Goal: Task Accomplishment & Management: Use online tool/utility

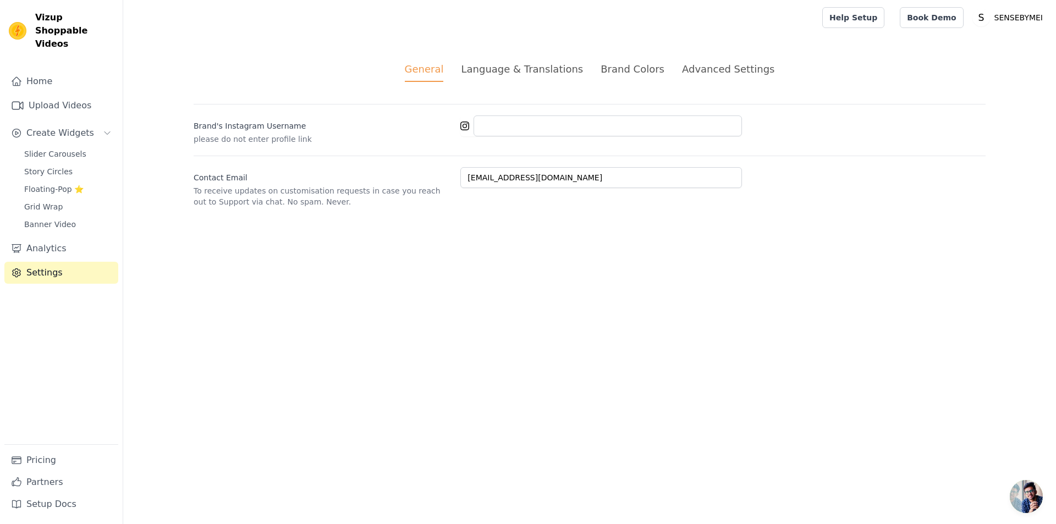
click at [722, 75] on div "Advanced Settings" at bounding box center [728, 69] width 92 height 15
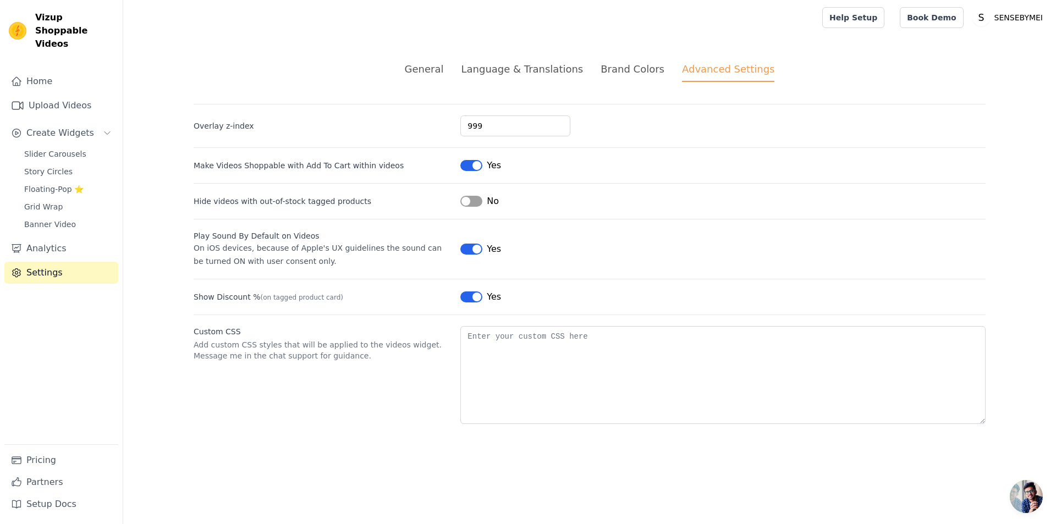
click at [629, 77] on li "Brand Colors" at bounding box center [632, 72] width 64 height 20
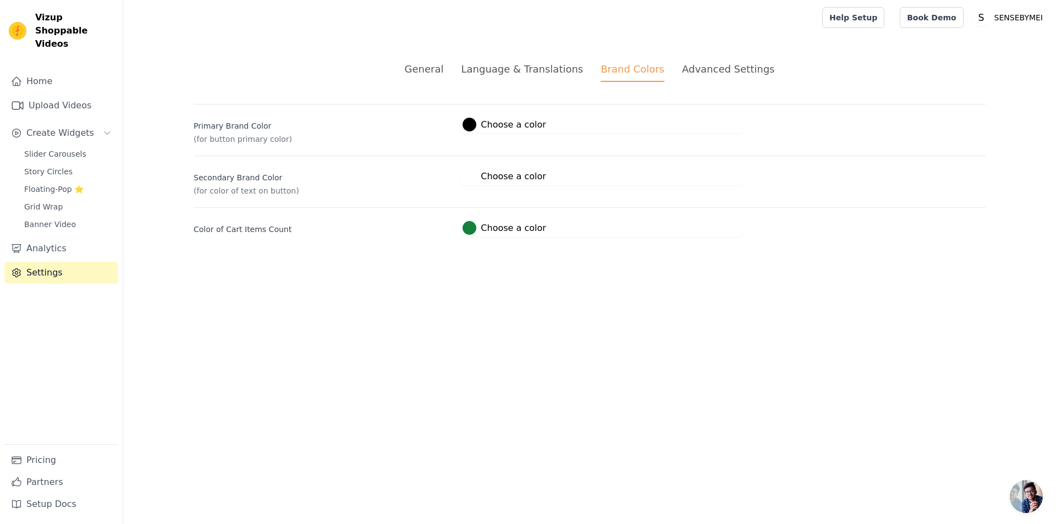
click at [554, 75] on div "Language & Translations" at bounding box center [522, 69] width 122 height 15
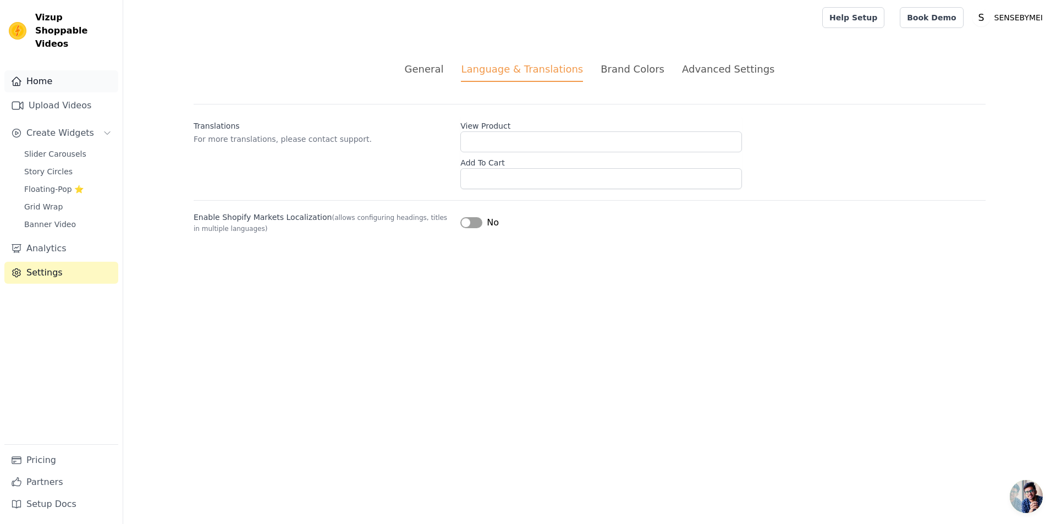
click at [53, 70] on link "Home" at bounding box center [61, 81] width 114 height 22
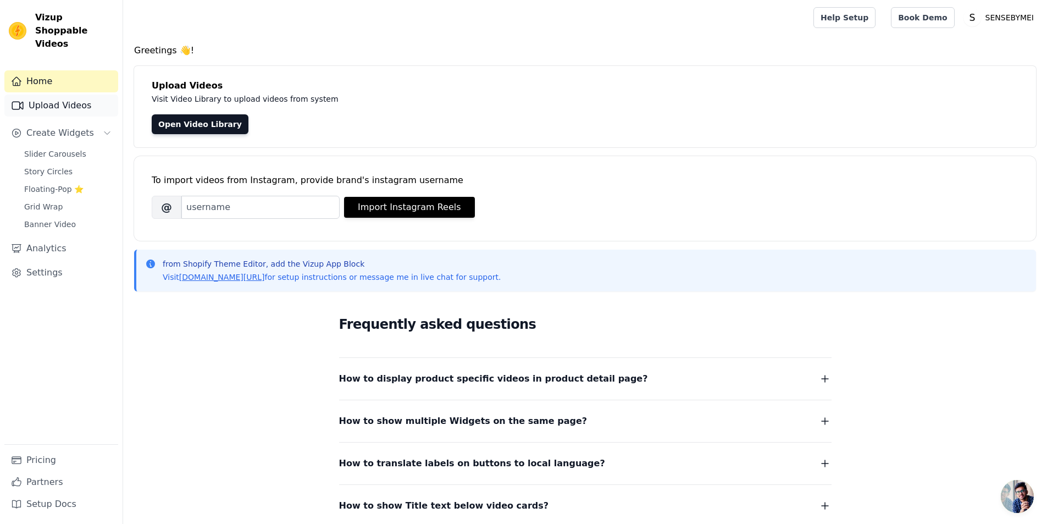
click at [54, 97] on link "Upload Videos" at bounding box center [61, 106] width 114 height 22
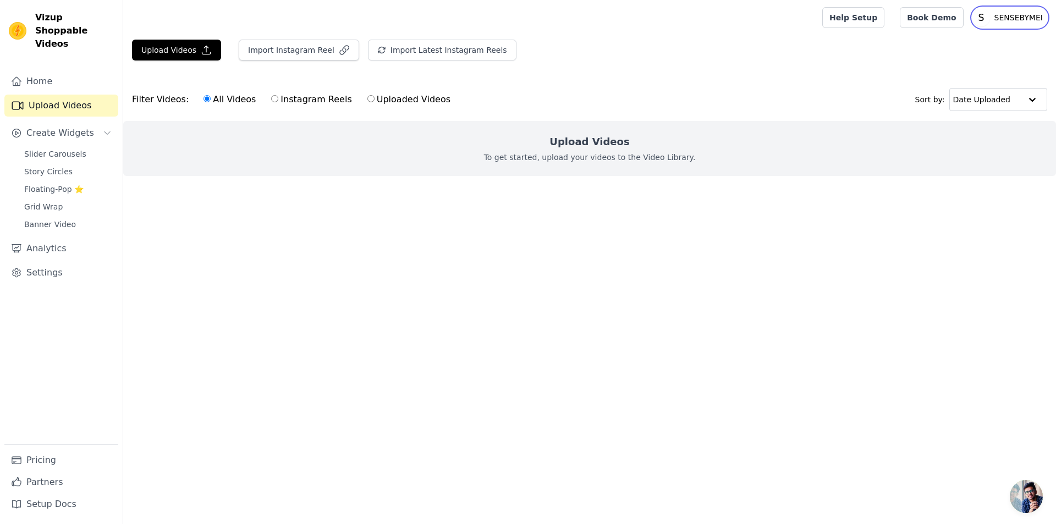
click at [1016, 17] on p "SENSEBYMEI" at bounding box center [1018, 18] width 57 height 20
click at [873, 53] on div "Upload Videos Import Instagram Reel Import Latest Instagram Reels Import Latest…" at bounding box center [589, 55] width 932 height 30
click at [941, 16] on link "Book Demo" at bounding box center [930, 17] width 63 height 21
click at [855, 16] on link "Help Setup" at bounding box center [853, 17] width 62 height 21
click at [450, 161] on div "Upload Videos To get started, upload your videos to the Video Library." at bounding box center [589, 148] width 932 height 55
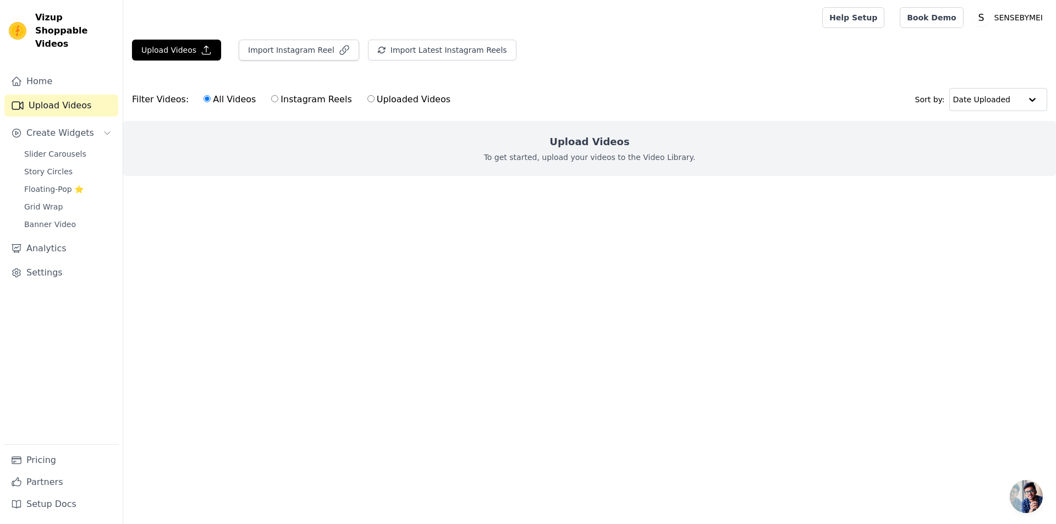
click at [608, 146] on h2 "Upload Videos" at bounding box center [589, 141] width 80 height 15
click at [1002, 104] on input "text" at bounding box center [987, 100] width 68 height 22
click at [1002, 104] on input "text" at bounding box center [986, 100] width 68 height 22
click at [166, 51] on button "Upload Videos" at bounding box center [176, 50] width 89 height 21
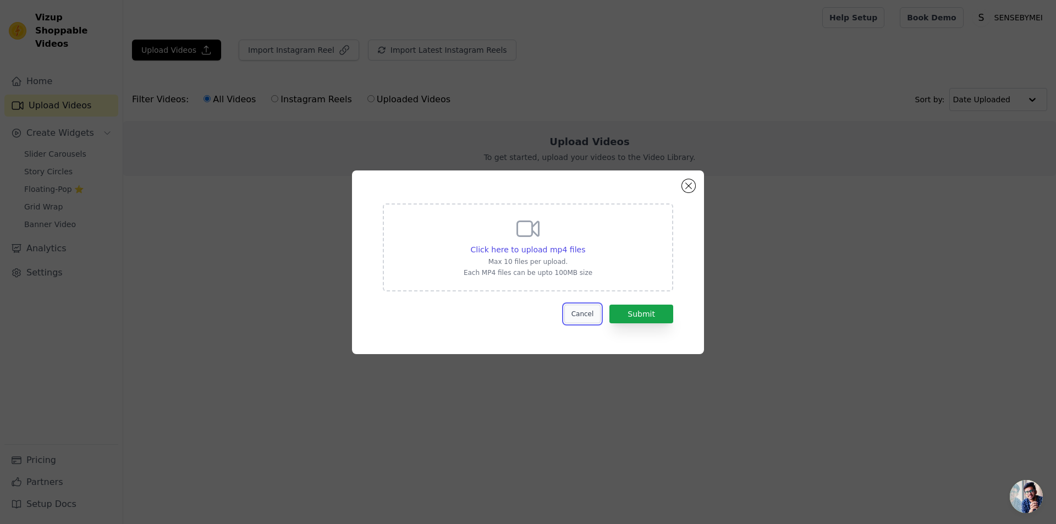
click at [585, 316] on button "Cancel" at bounding box center [582, 314] width 37 height 19
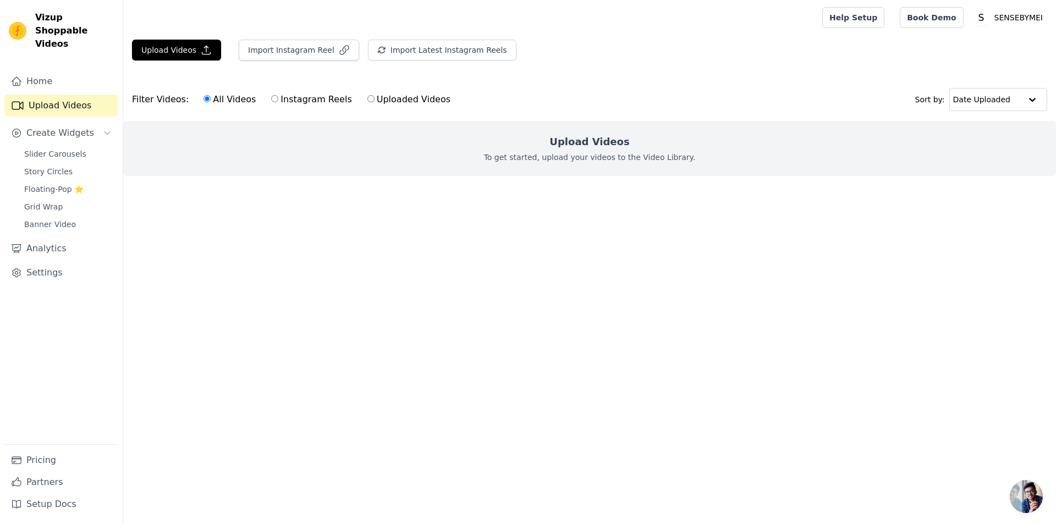
click at [289, 103] on label "Instagram Reels" at bounding box center [310, 99] width 81 height 14
click at [278, 102] on input "Instagram Reels" at bounding box center [274, 98] width 7 height 7
radio input "true"
click at [211, 103] on label "All Videos" at bounding box center [229, 99] width 53 height 14
click at [211, 102] on input "All Videos" at bounding box center [206, 98] width 7 height 7
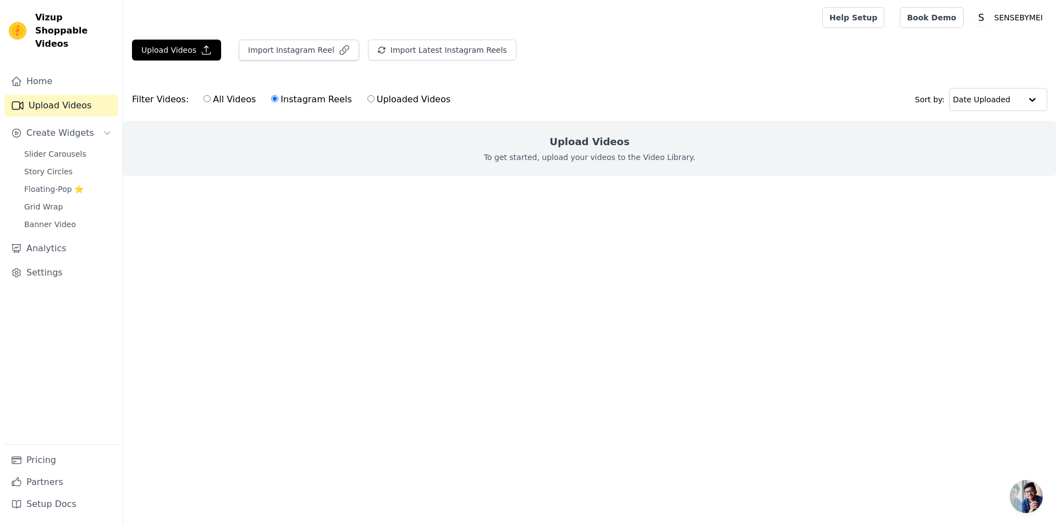
radio input "true"
click at [245, 220] on html "Vizup Shoppable Videos Home Upload Videos Create Widgets Slider Carousels Story…" at bounding box center [528, 110] width 1056 height 220
click at [179, 47] on button "Upload Videos" at bounding box center [176, 50] width 89 height 21
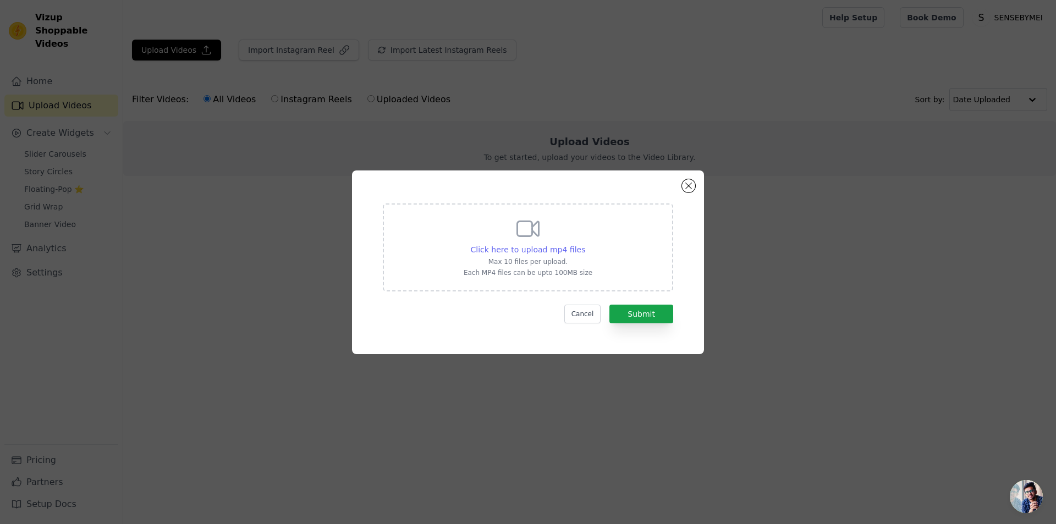
click at [525, 245] on span "Click here to upload mp4 files" at bounding box center [528, 249] width 115 height 9
click at [584, 244] on input "Click here to upload mp4 files Max 10 files per upload. Each MP4 files can be u…" at bounding box center [584, 244] width 1 height 1
type input "C:\fakepath\横屏.mp4"
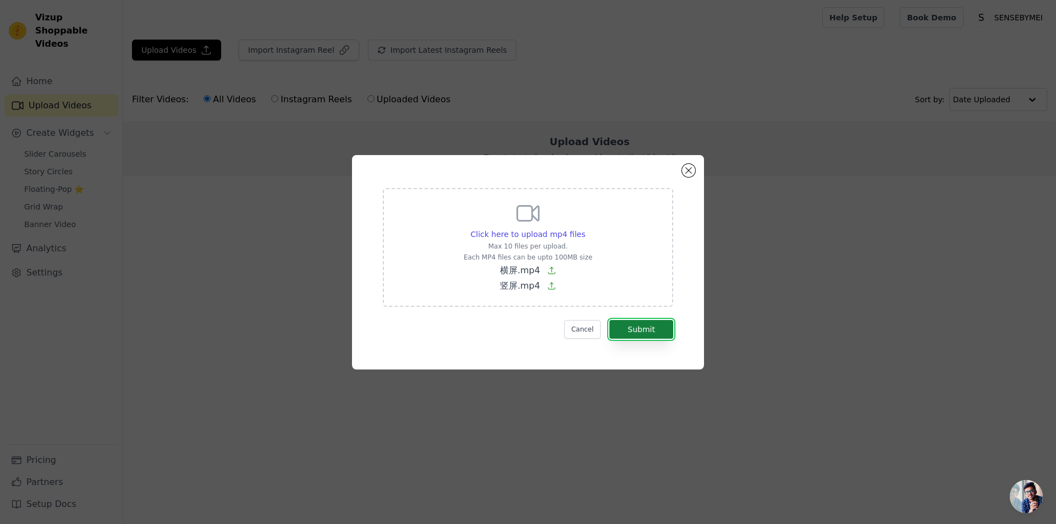
click at [652, 329] on button "Submit" at bounding box center [641, 329] width 64 height 19
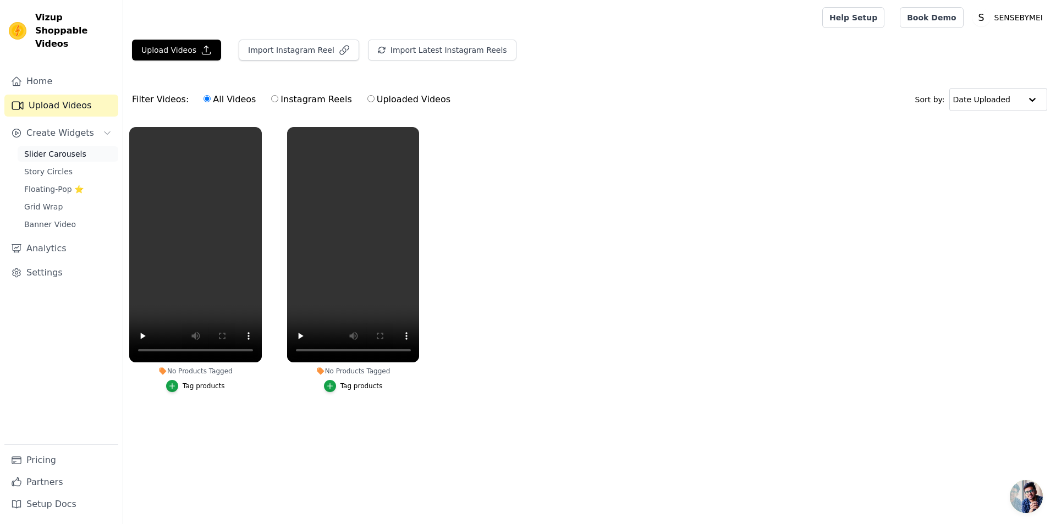
click at [68, 148] on span "Slider Carousels" at bounding box center [55, 153] width 62 height 11
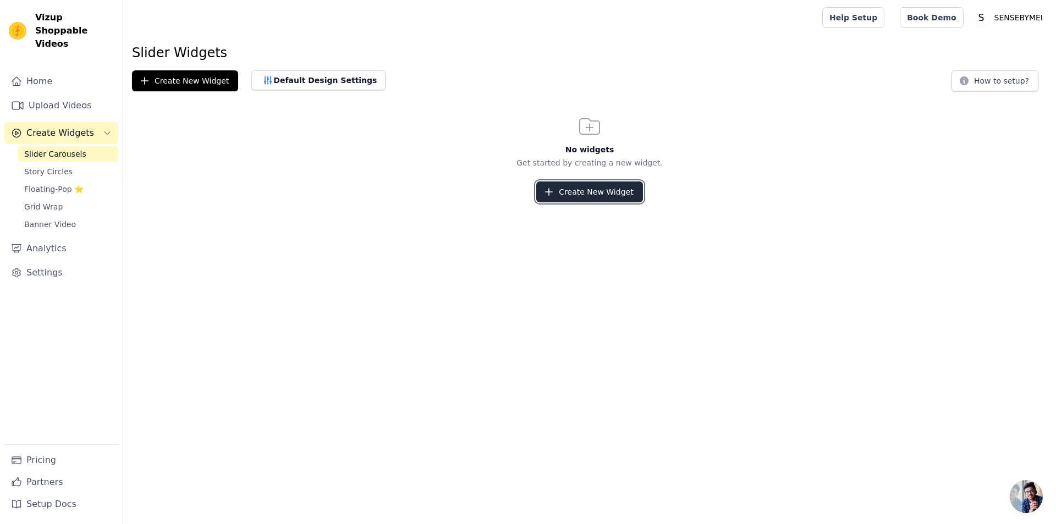
click at [594, 197] on button "Create New Widget" at bounding box center [589, 191] width 106 height 21
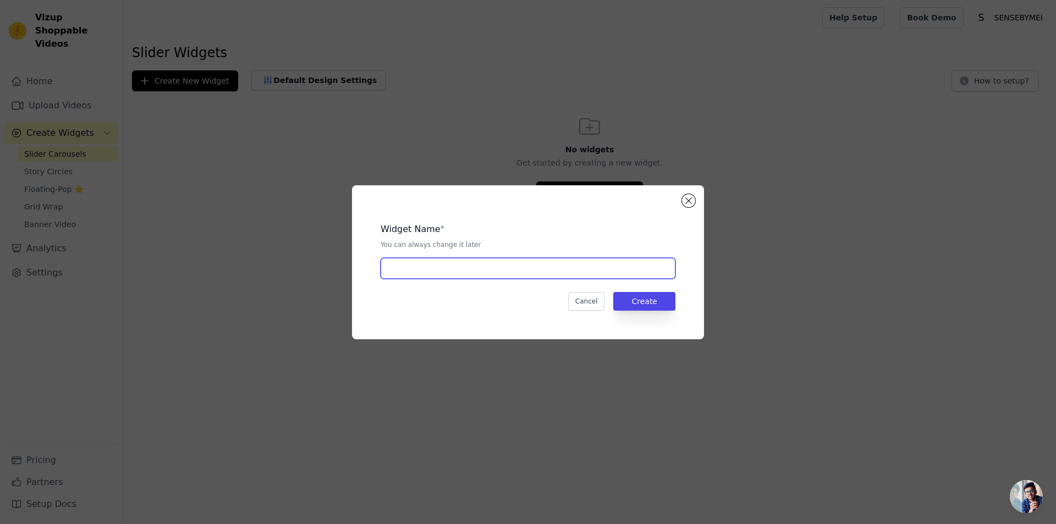
click at [513, 263] on input "text" at bounding box center [527, 268] width 295 height 21
type input "h"
type input "D"
drag, startPoint x: 437, startPoint y: 270, endPoint x: 374, endPoint y: 270, distance: 62.7
click at [374, 270] on div "Widget Name * You can always change it later desktop Cancel Create" at bounding box center [527, 262] width 317 height 119
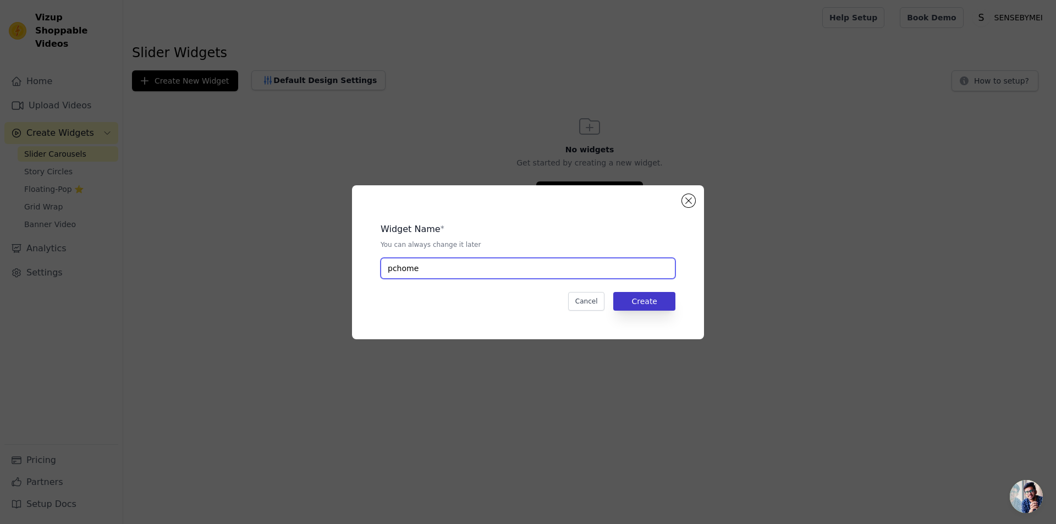
type input "pchome"
click at [660, 307] on button "Create" at bounding box center [644, 301] width 62 height 19
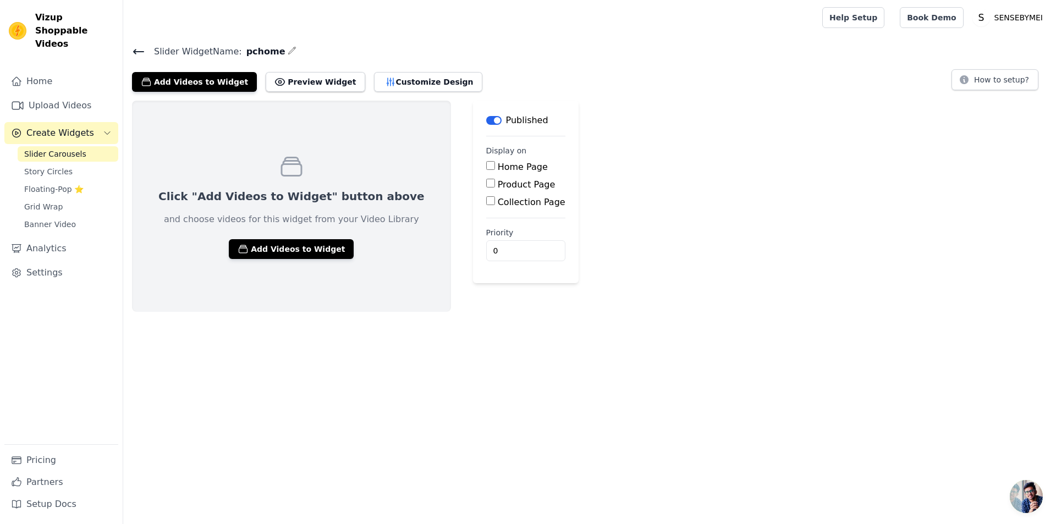
click at [498, 168] on label "Home Page" at bounding box center [523, 167] width 50 height 10
click at [495, 168] on input "Home Page" at bounding box center [490, 165] width 9 height 9
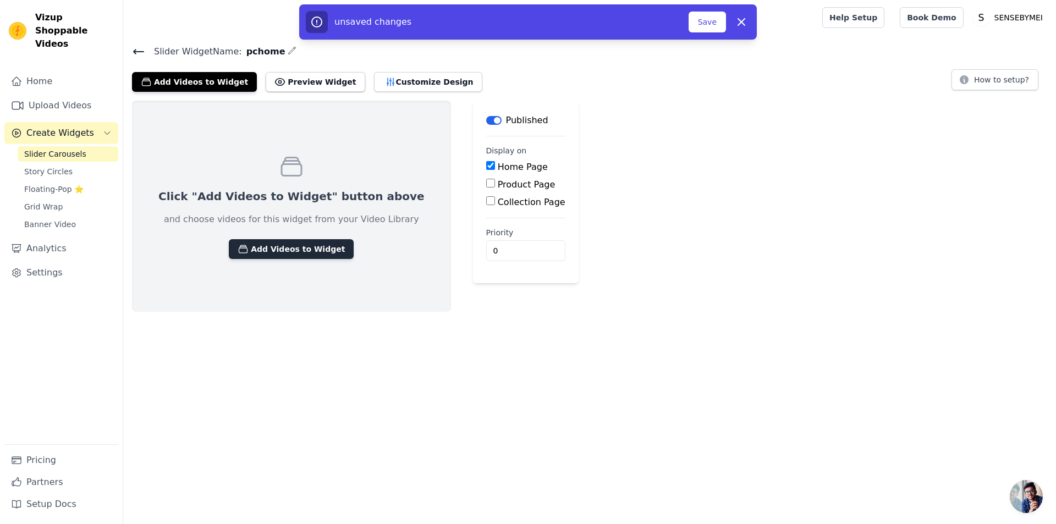
click at [283, 247] on button "Add Videos to Widget" at bounding box center [291, 249] width 125 height 20
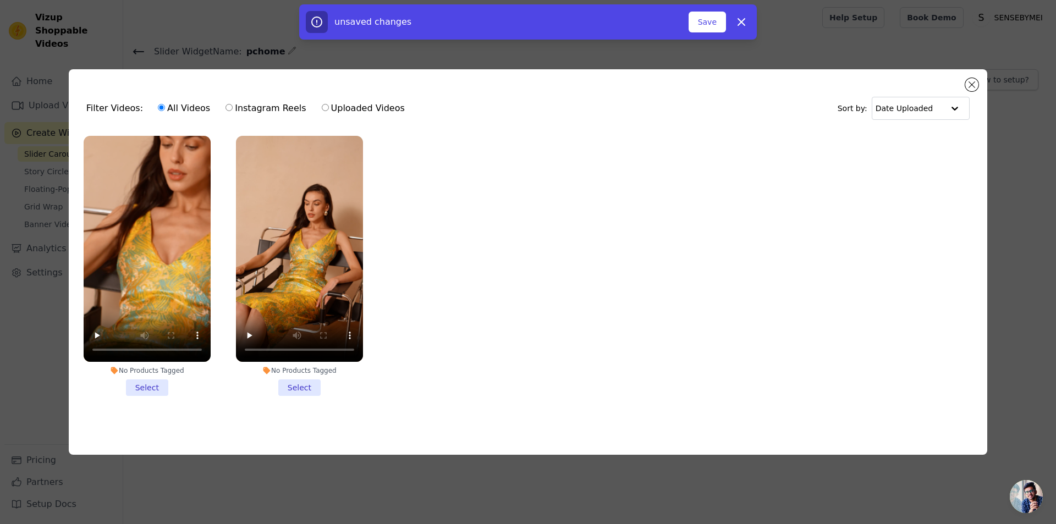
click at [139, 385] on li "No Products Tagged Select" at bounding box center [147, 266] width 127 height 260
click at [0, 0] on input "No Products Tagged Select" at bounding box center [0, 0] width 0 height 0
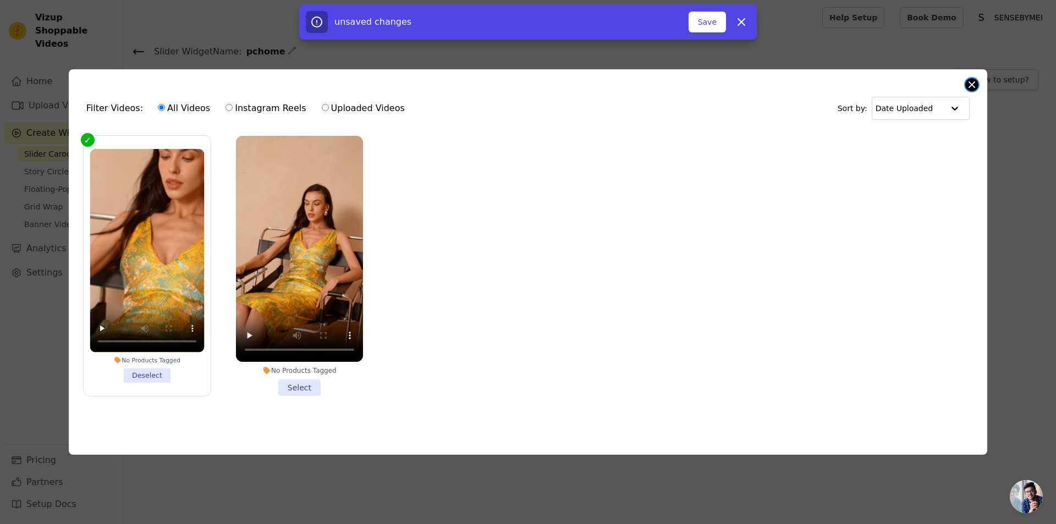
click at [968, 81] on button "Close modal" at bounding box center [971, 84] width 13 height 13
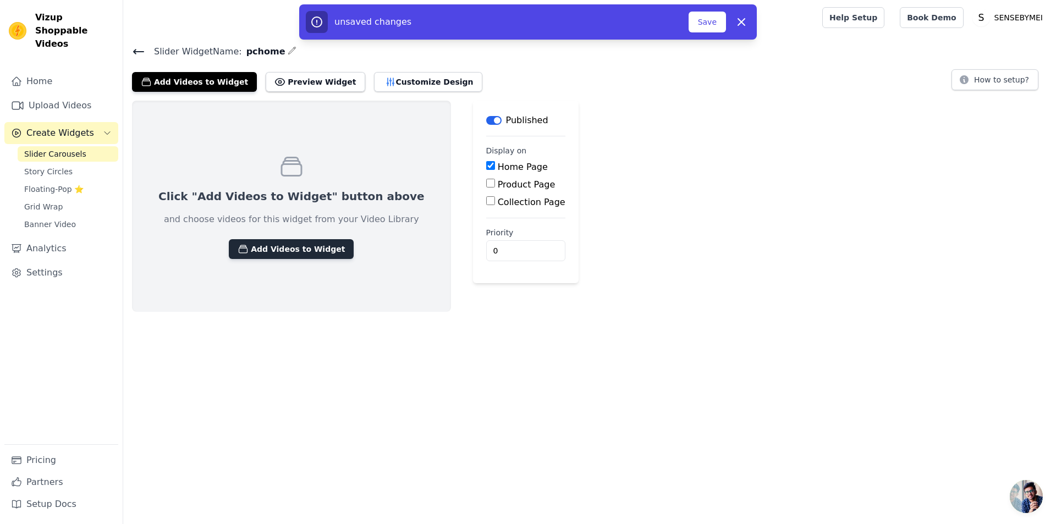
click at [264, 246] on button "Add Videos to Widget" at bounding box center [291, 249] width 125 height 20
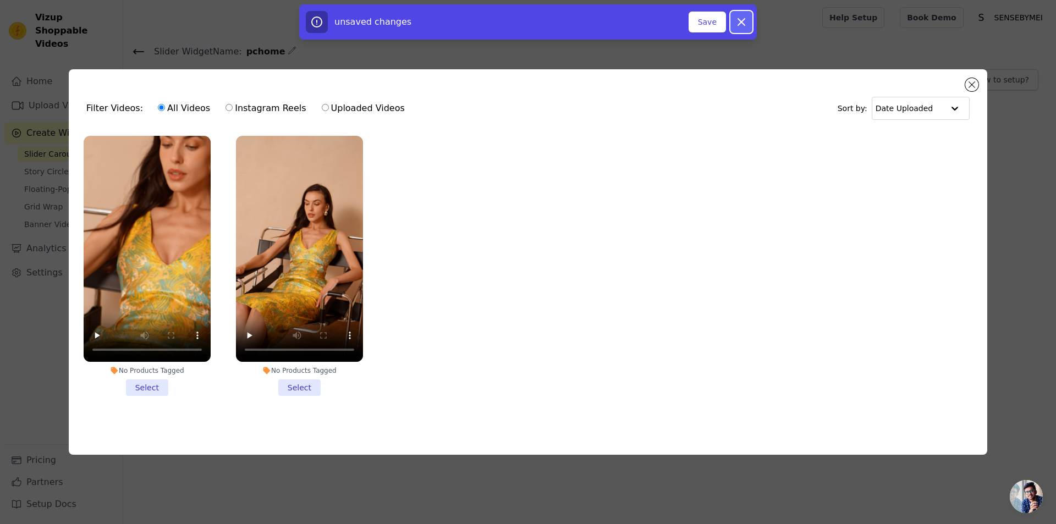
click at [746, 24] on icon "button" at bounding box center [741, 21] width 13 height 13
checkbox input "false"
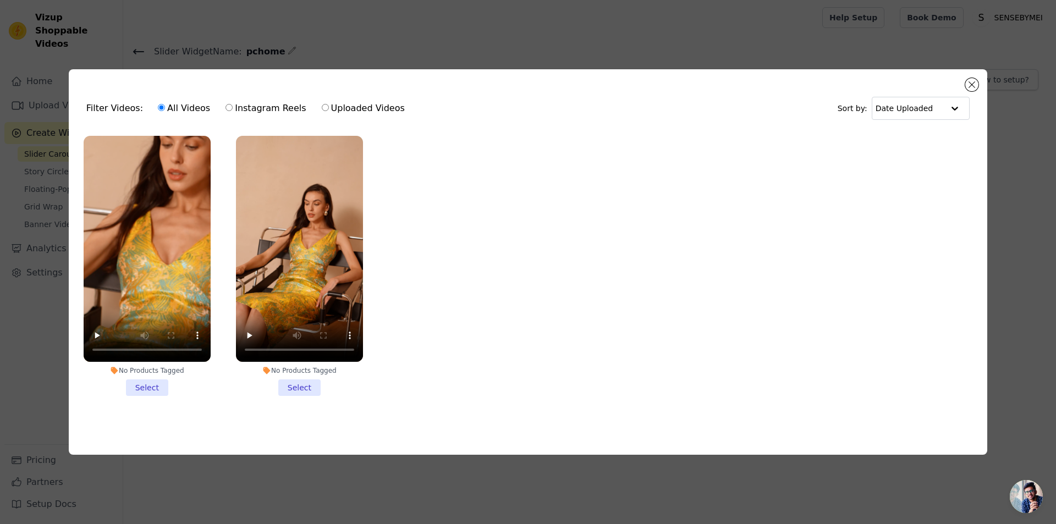
click at [145, 384] on li "No Products Tagged Select" at bounding box center [147, 266] width 127 height 260
click at [0, 0] on input "No Products Tagged Select" at bounding box center [0, 0] width 0 height 0
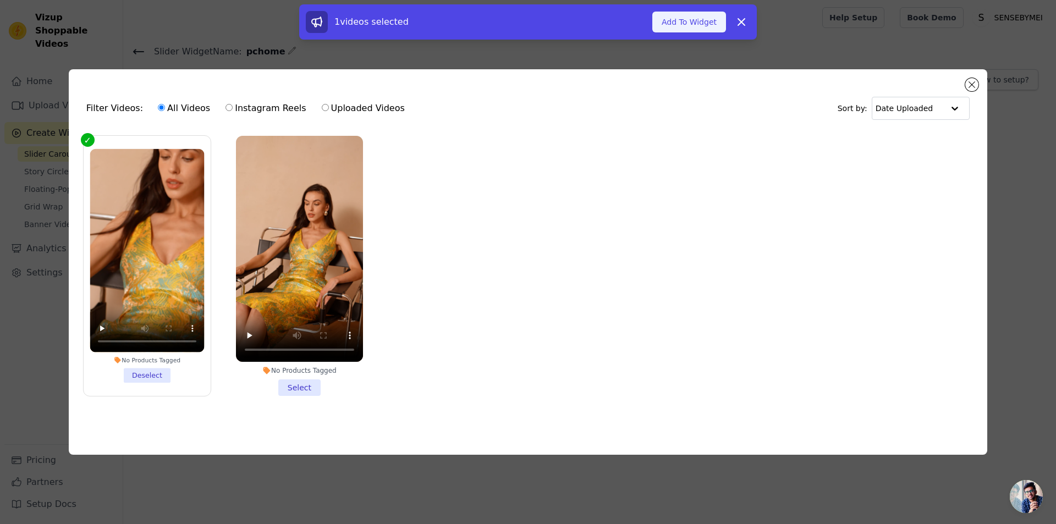
click at [701, 23] on button "Add To Widget" at bounding box center [689, 22] width 74 height 21
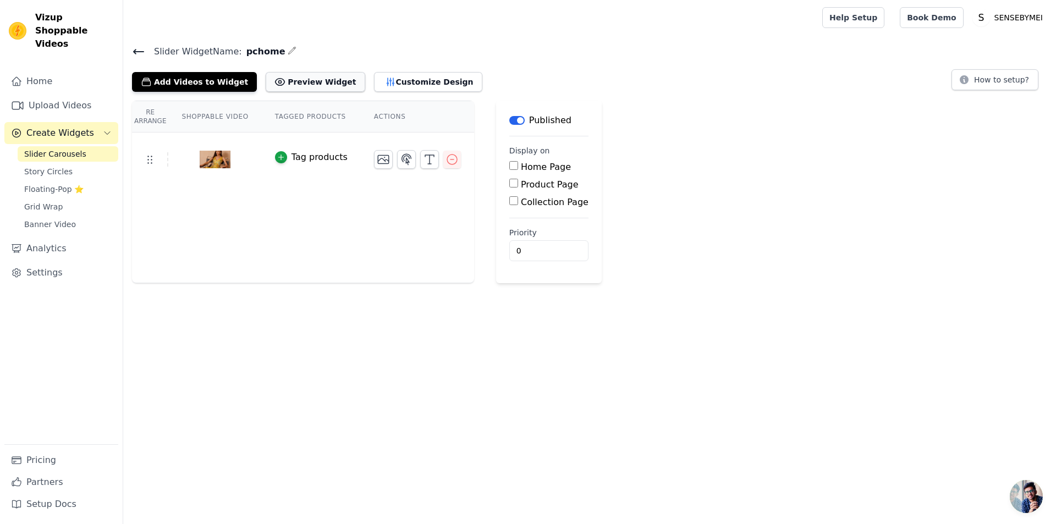
click at [311, 82] on button "Preview Widget" at bounding box center [315, 82] width 99 height 20
click at [414, 87] on button "Customize Design" at bounding box center [428, 82] width 108 height 20
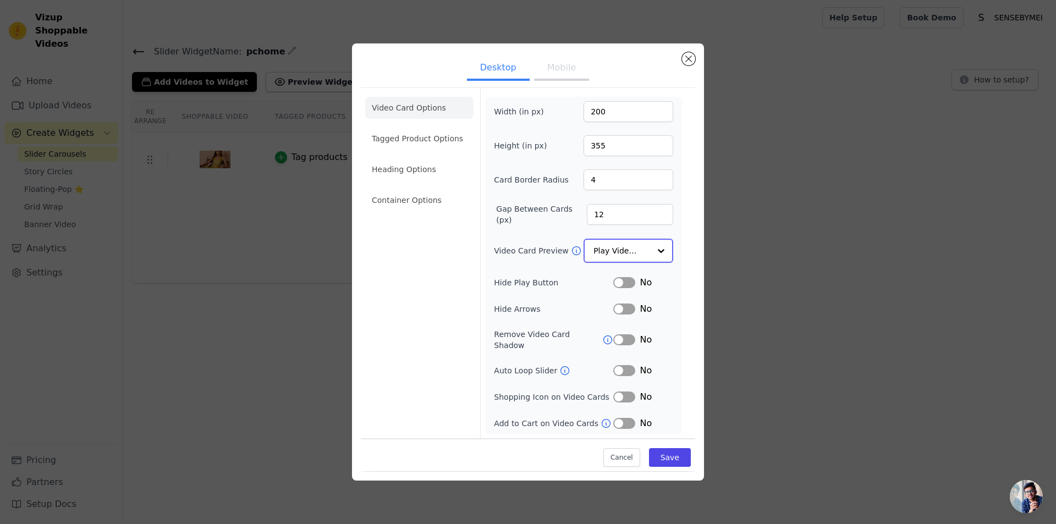
click at [663, 256] on div at bounding box center [661, 251] width 22 height 22
click at [683, 247] on form "Width (in px) 200 Height (in px) 355 Card Border Radius 4 Gap Between Cards (px…" at bounding box center [583, 264] width 206 height 350
click at [564, 76] on button "Mobile" at bounding box center [561, 69] width 55 height 24
click at [500, 76] on button "Desktop" at bounding box center [498, 69] width 63 height 24
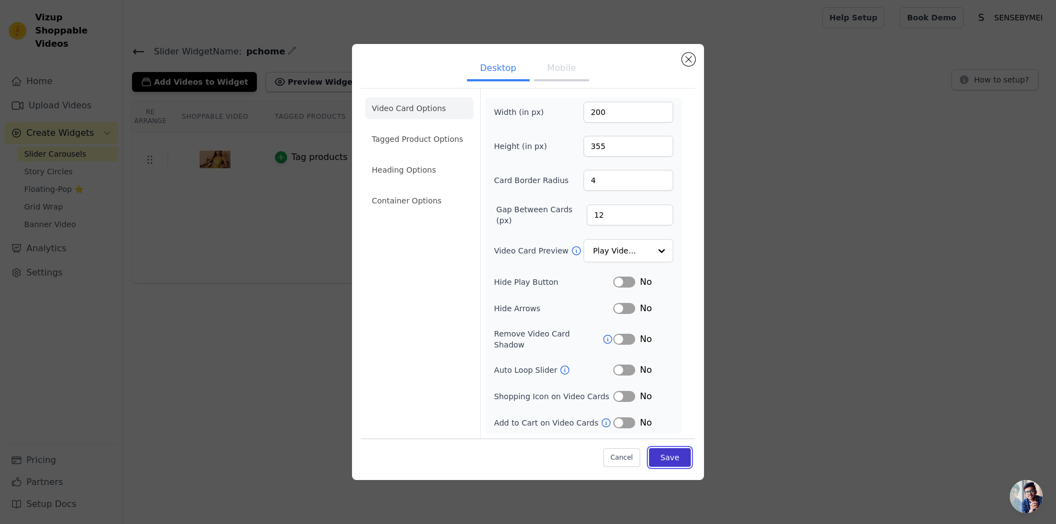
click at [670, 454] on button "Save" at bounding box center [670, 457] width 42 height 19
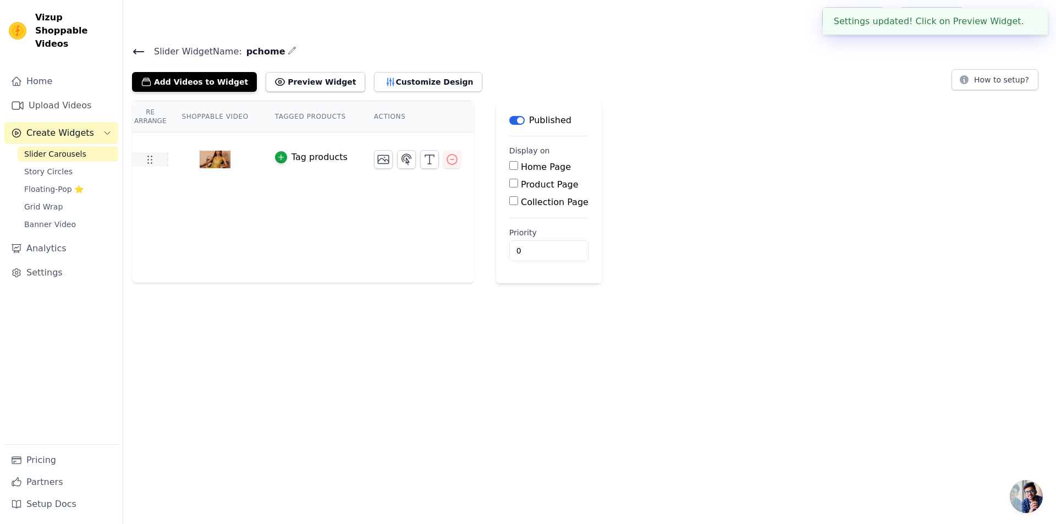
click at [147, 162] on icon at bounding box center [149, 159] width 13 height 13
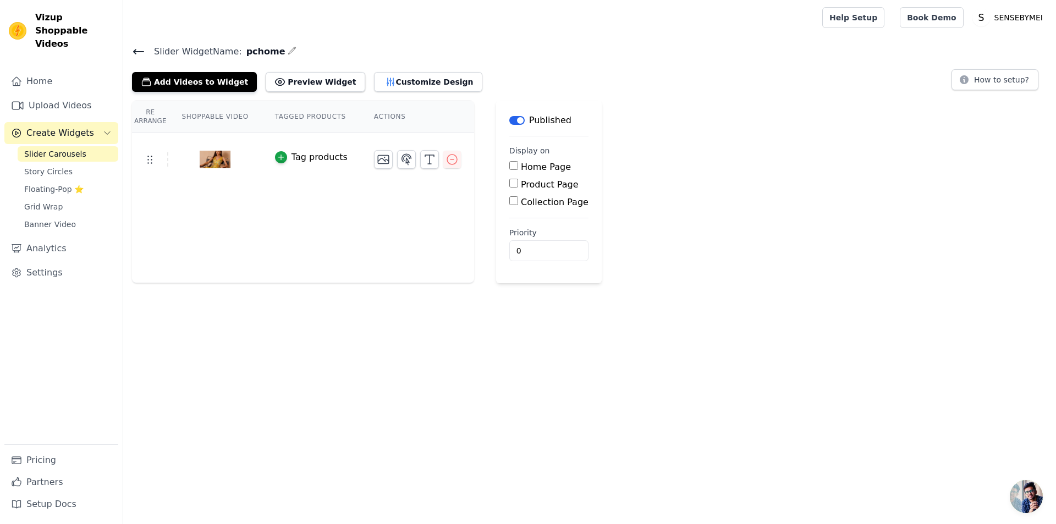
click at [214, 159] on img at bounding box center [215, 159] width 31 height 53
click at [379, 162] on icon "button" at bounding box center [383, 159] width 13 height 13
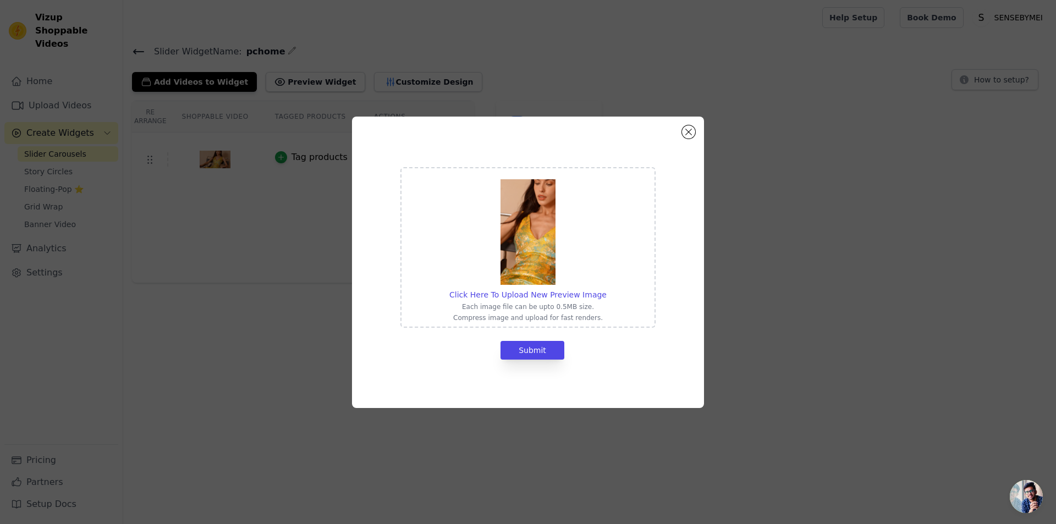
click at [680, 140] on div "Click Here To Upload New Preview Image Each image file can be upto 0.5MB size. …" at bounding box center [527, 262] width 317 height 256
click at [686, 134] on button "Close modal" at bounding box center [688, 131] width 13 height 13
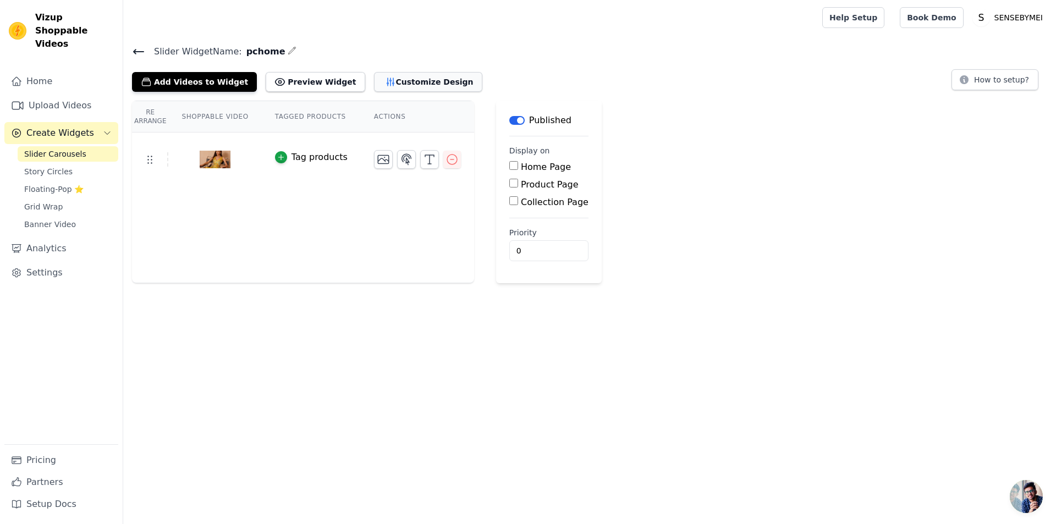
click at [426, 84] on button "Customize Design" at bounding box center [428, 82] width 108 height 20
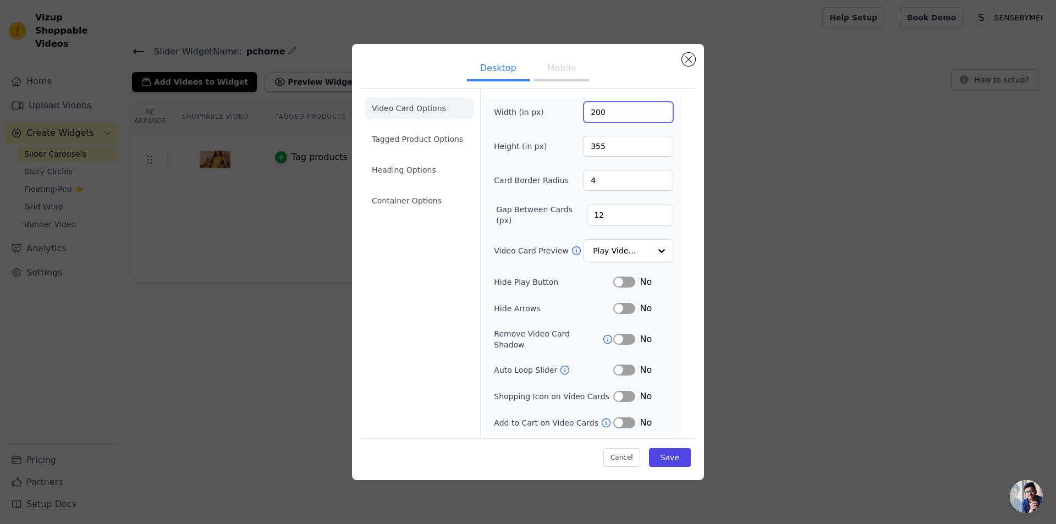
click at [620, 117] on input "200" at bounding box center [628, 112] width 90 height 21
drag, startPoint x: 620, startPoint y: 117, endPoint x: 556, endPoint y: 119, distance: 63.8
click at [556, 119] on div "Width (in px) 200" at bounding box center [583, 112] width 179 height 21
type input "1920"
drag, startPoint x: 616, startPoint y: 152, endPoint x: 496, endPoint y: 150, distance: 119.9
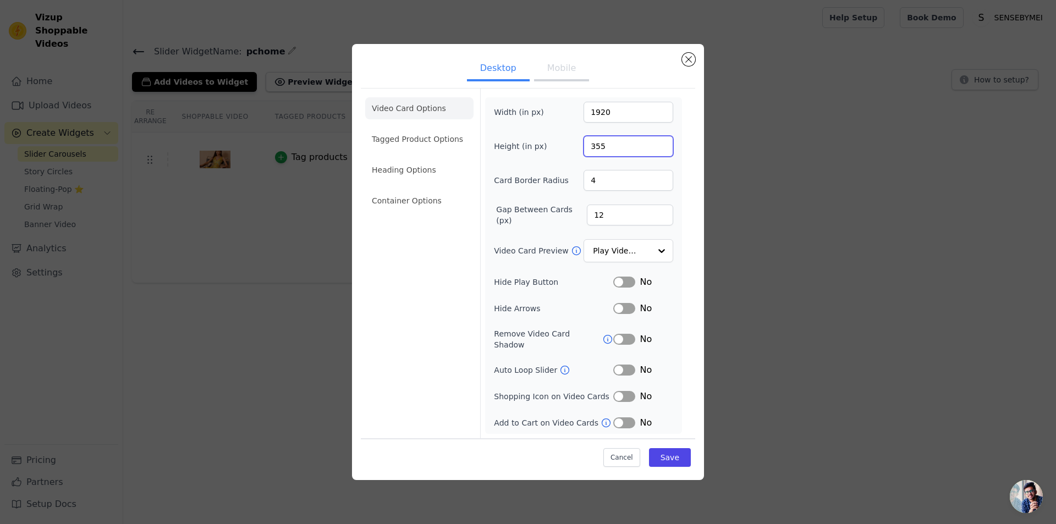
click at [496, 150] on div "Height (in px) 355" at bounding box center [583, 146] width 179 height 21
type input "1080"
click at [678, 459] on button "Save" at bounding box center [670, 457] width 42 height 19
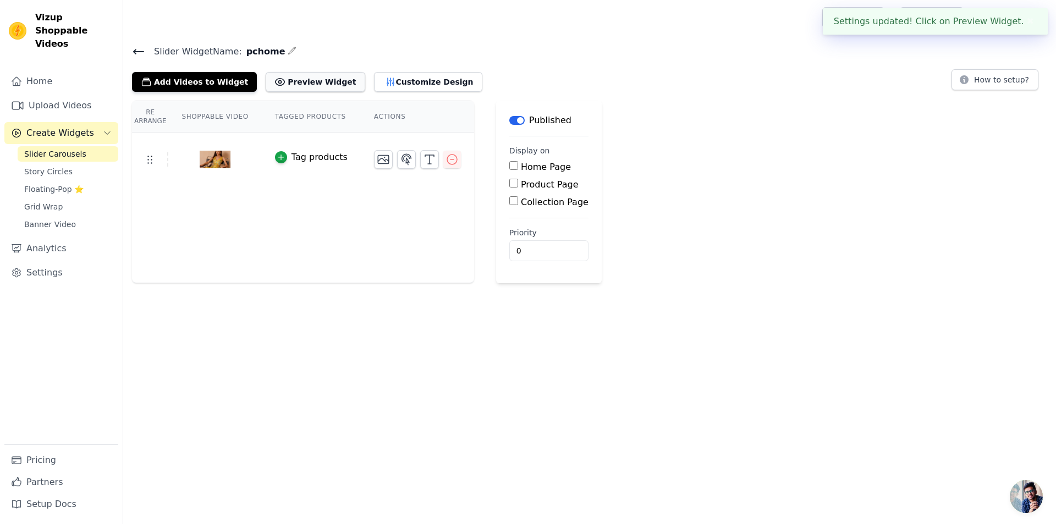
click at [313, 87] on button "Preview Widget" at bounding box center [315, 82] width 99 height 20
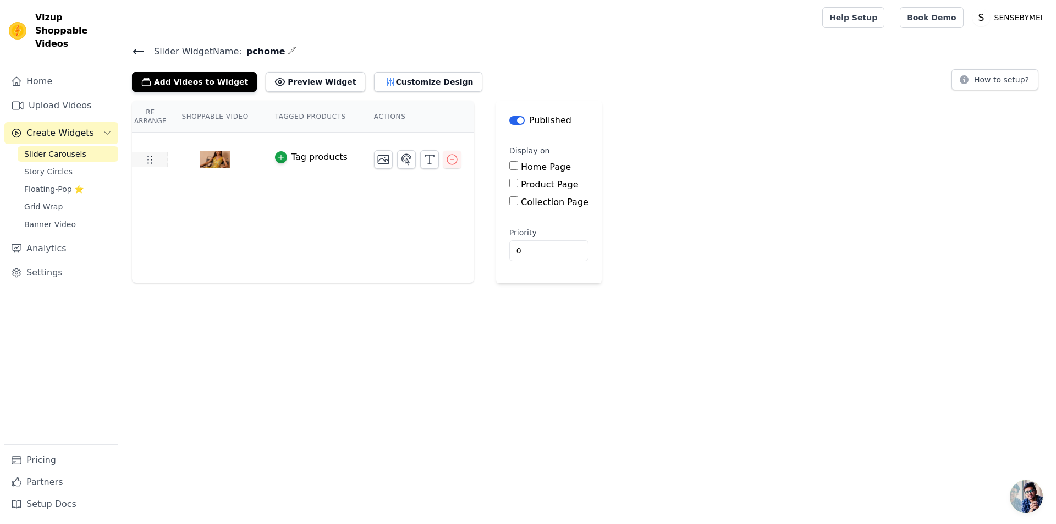
click at [158, 159] on td at bounding box center [150, 159] width 36 height 14
click at [416, 84] on button "Customize Design" at bounding box center [428, 82] width 108 height 20
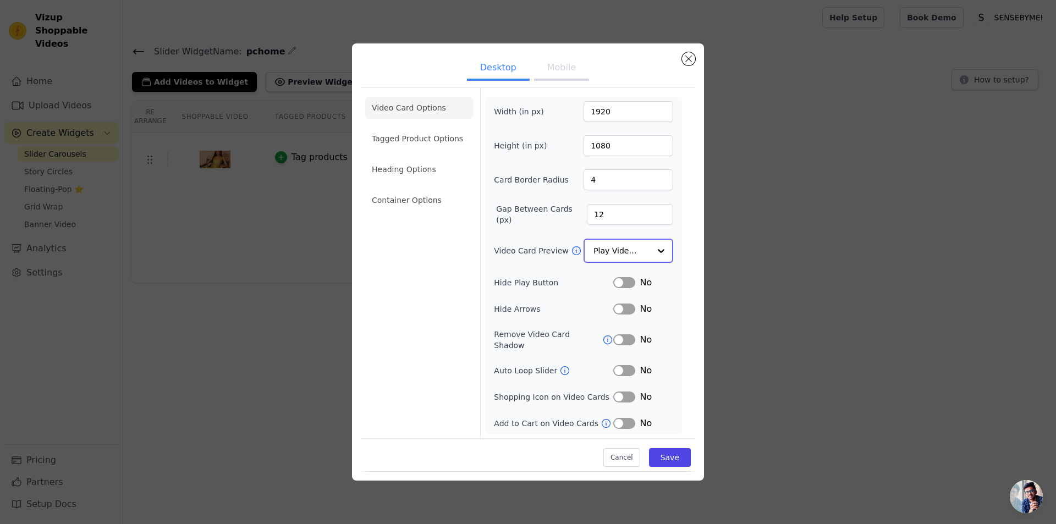
click at [660, 255] on div at bounding box center [661, 251] width 22 height 22
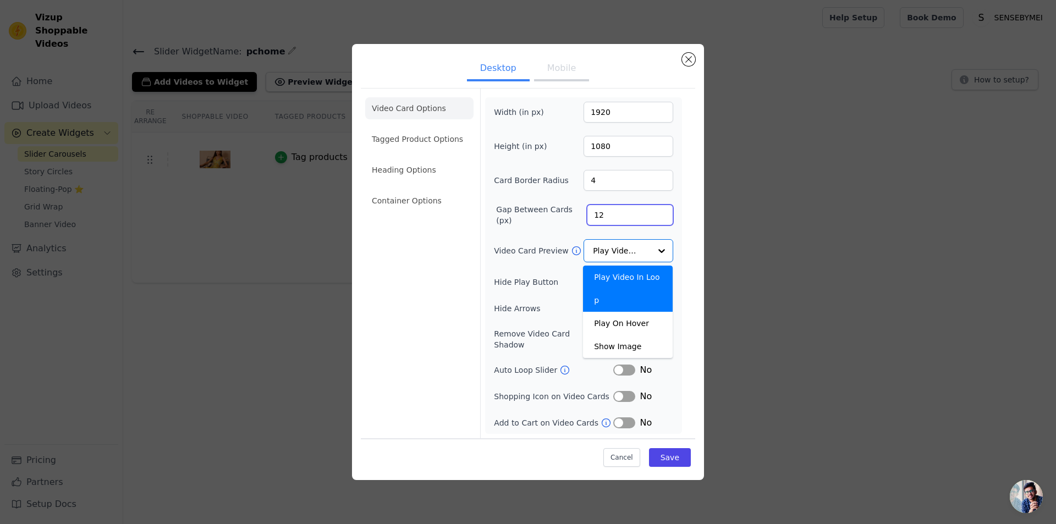
click at [684, 228] on form "Width (in px) 1920 Height (in px) 1080 Card Border Radius 4 Gap Between Cards (…" at bounding box center [583, 264] width 206 height 350
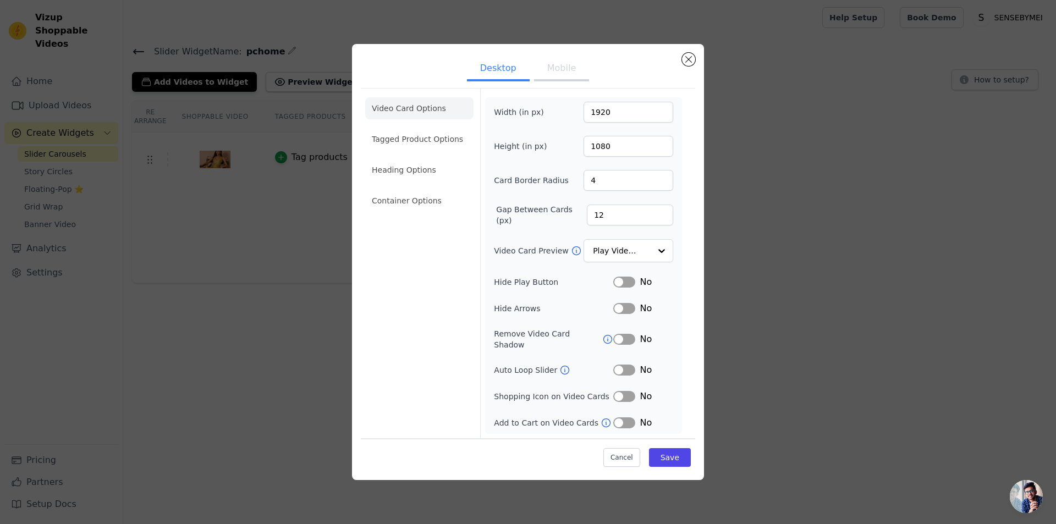
click at [549, 81] on button "Mobile" at bounding box center [561, 69] width 55 height 24
click at [495, 74] on button "Desktop" at bounding box center [498, 69] width 63 height 24
click at [413, 190] on li "Tagged Product Options" at bounding box center [419, 201] width 108 height 22
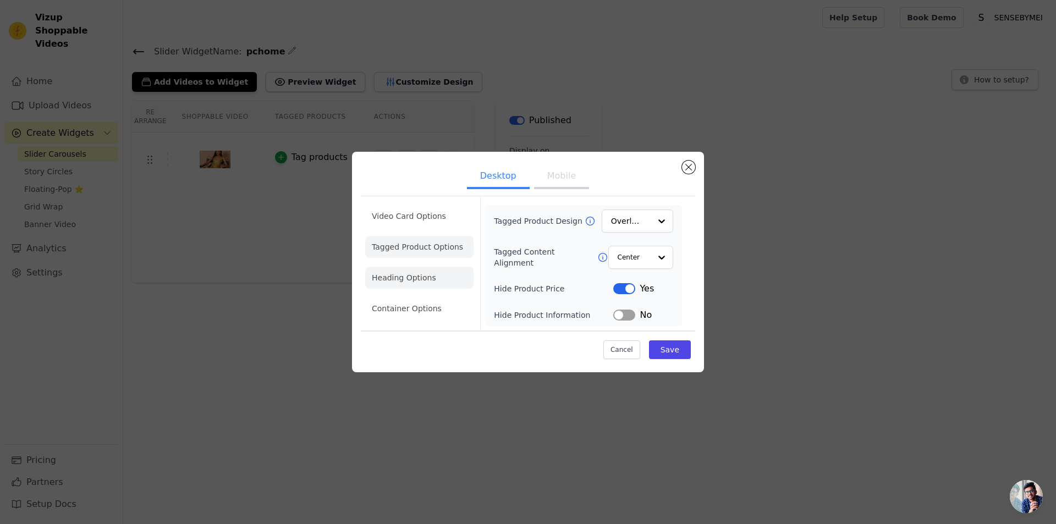
click at [417, 283] on li "Heading Options" at bounding box center [419, 278] width 108 height 22
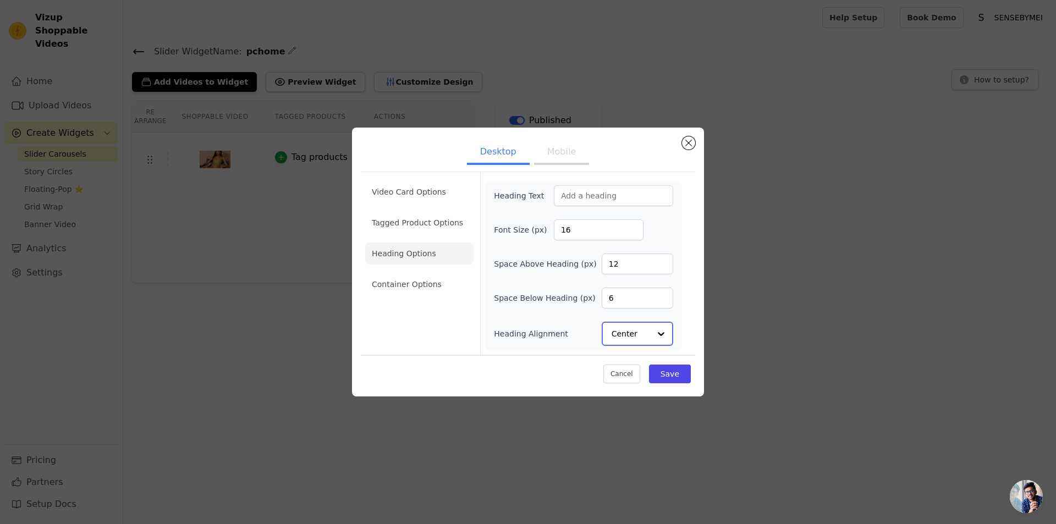
click at [660, 338] on div at bounding box center [661, 334] width 22 height 22
click at [413, 289] on li "Container Options" at bounding box center [419, 285] width 108 height 22
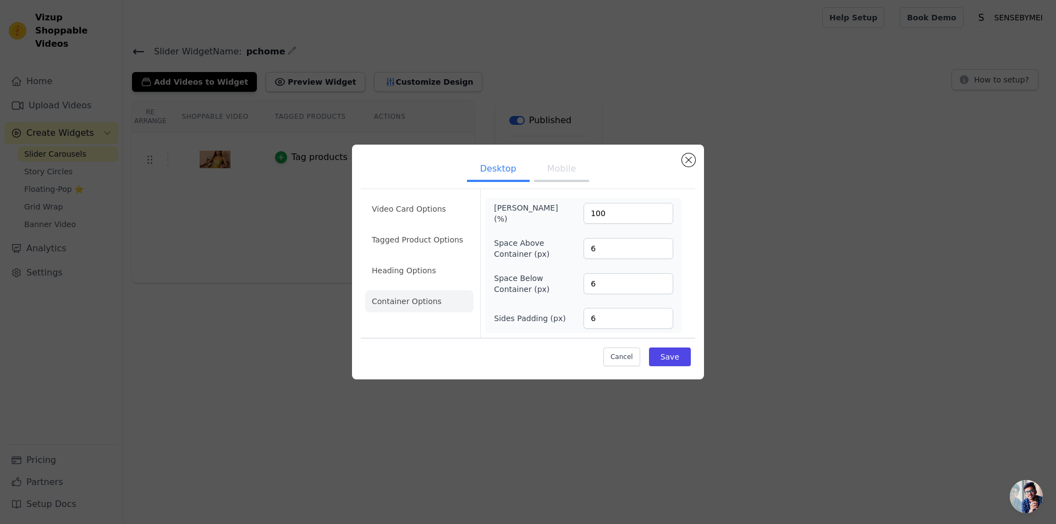
click at [551, 183] on ul "Desktop Mobile" at bounding box center [528, 169] width 334 height 33
click at [422, 229] on li "Video Card Options" at bounding box center [419, 240] width 108 height 22
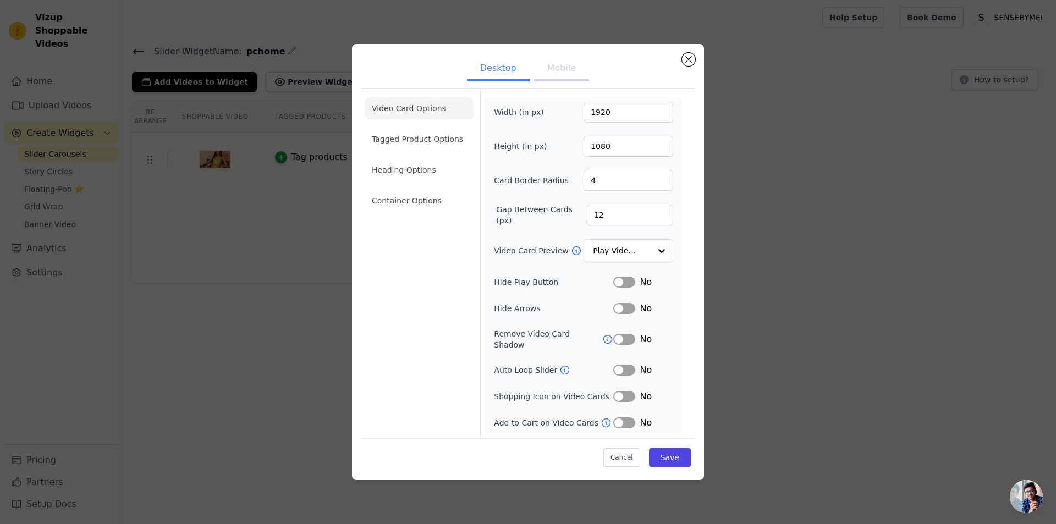
click at [564, 73] on button "Mobile" at bounding box center [561, 69] width 55 height 24
drag, startPoint x: 611, startPoint y: 120, endPoint x: 526, endPoint y: 103, distance: 86.8
click at [526, 103] on div "Width (in px) 1920" at bounding box center [583, 111] width 179 height 21
click at [545, 104] on div "Width (in px) 90" at bounding box center [583, 111] width 179 height 21
type input "0"
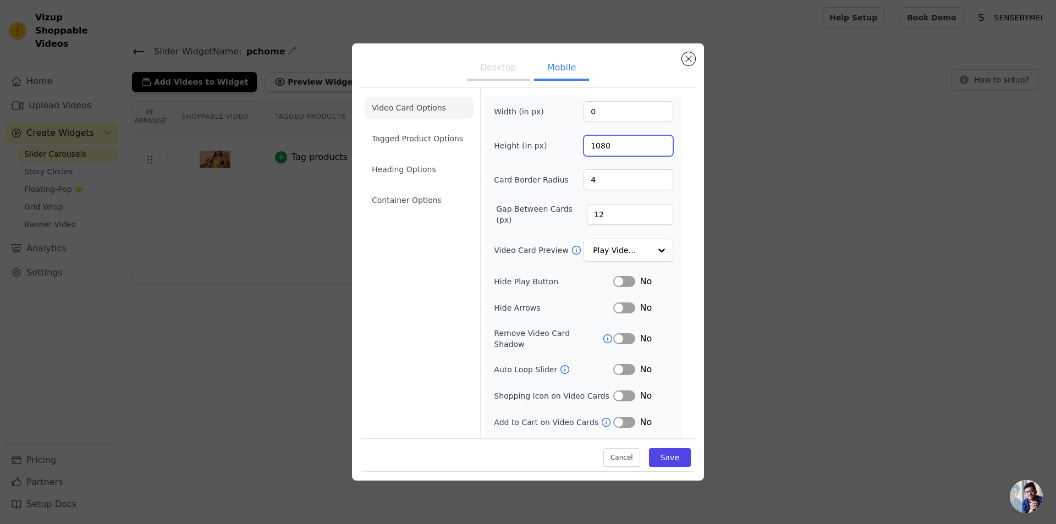
drag, startPoint x: 617, startPoint y: 146, endPoint x: 542, endPoint y: 141, distance: 75.5
click at [542, 141] on div "Height (in px) 1080" at bounding box center [583, 145] width 179 height 21
drag, startPoint x: 610, startPoint y: 147, endPoint x: 540, endPoint y: 139, distance: 69.8
click at [540, 139] on div "Height (in px) 160" at bounding box center [583, 145] width 179 height 21
type input "0"
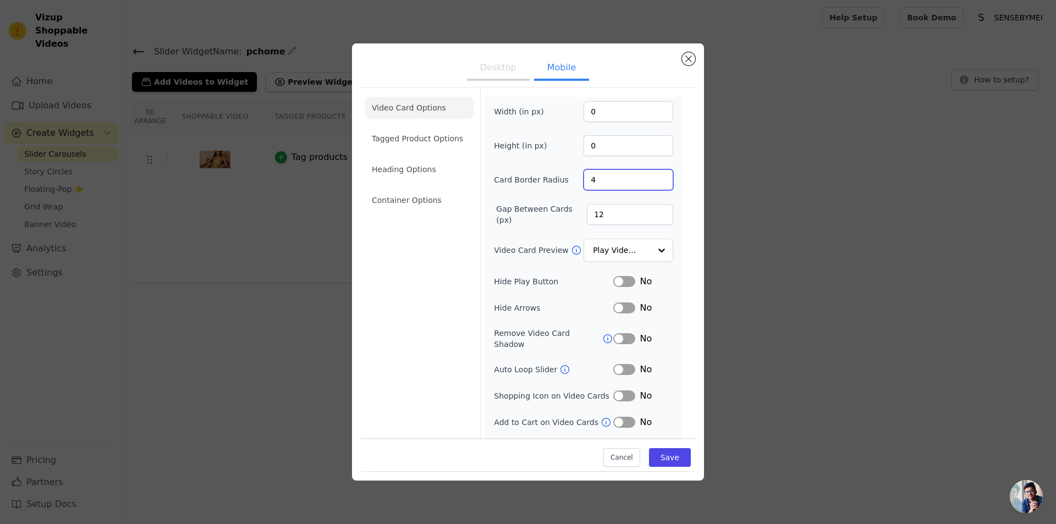
click at [673, 168] on form "Width (in px) 0 Height (in px) 0 Card Border Radius 4 Gap Between Cards (px) 12…" at bounding box center [583, 276] width 206 height 376
drag, startPoint x: 614, startPoint y: 180, endPoint x: 527, endPoint y: 178, distance: 87.5
click at [527, 178] on div "Card Border Radius 4" at bounding box center [583, 179] width 179 height 21
type input "0"
drag, startPoint x: 599, startPoint y: 212, endPoint x: 569, endPoint y: 229, distance: 34.7
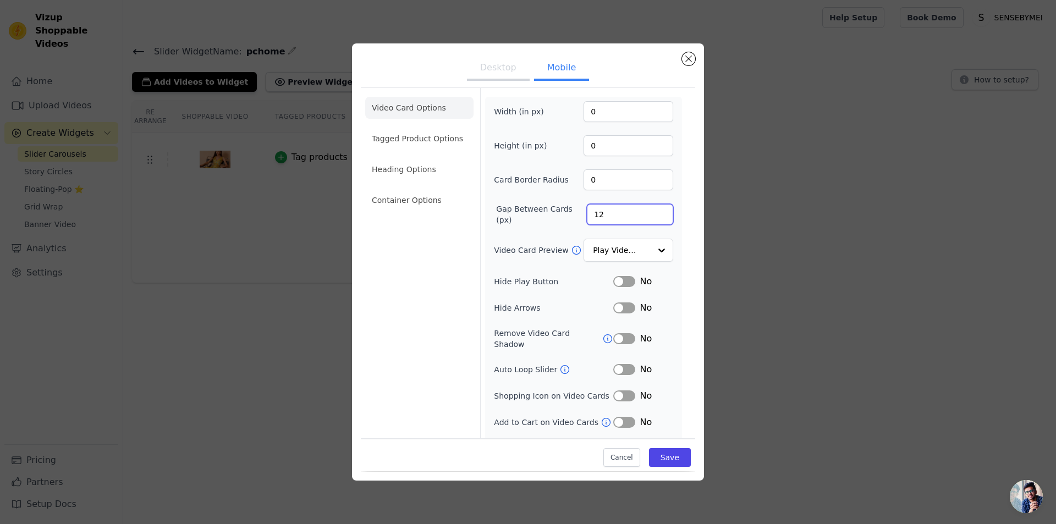
click at [525, 210] on div "Gap Between Cards (px) 12" at bounding box center [583, 214] width 179 height 22
type input "0"
click at [669, 280] on div "Width (in px) 0 Height (in px) 0 Card Border Radius 0 Gap Between Cards (px) 0 …" at bounding box center [583, 278] width 197 height 363
click at [663, 453] on button "Save" at bounding box center [670, 458] width 42 height 19
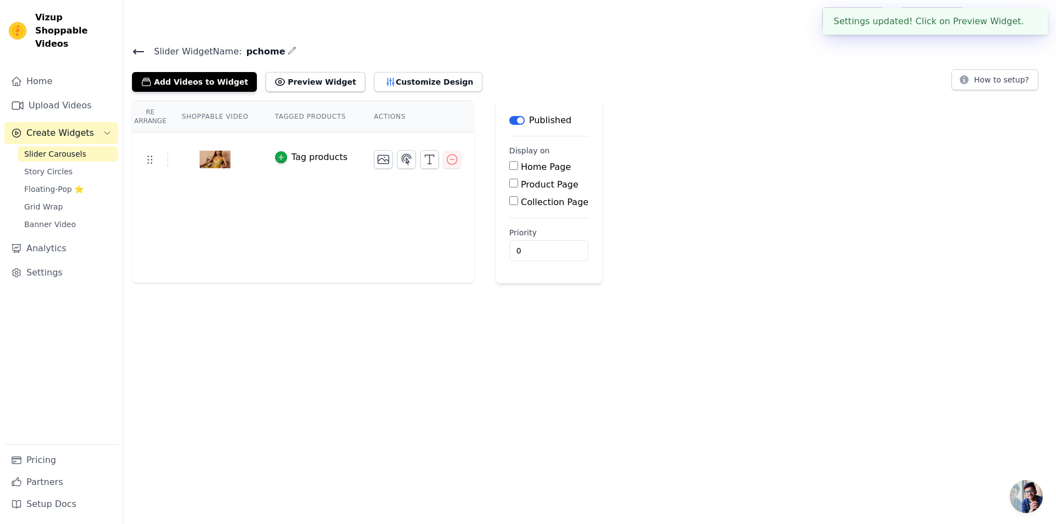
click at [340, 211] on div "Re Arrange Shoppable Video Tagged Products Actions Tag products" at bounding box center [303, 192] width 342 height 183
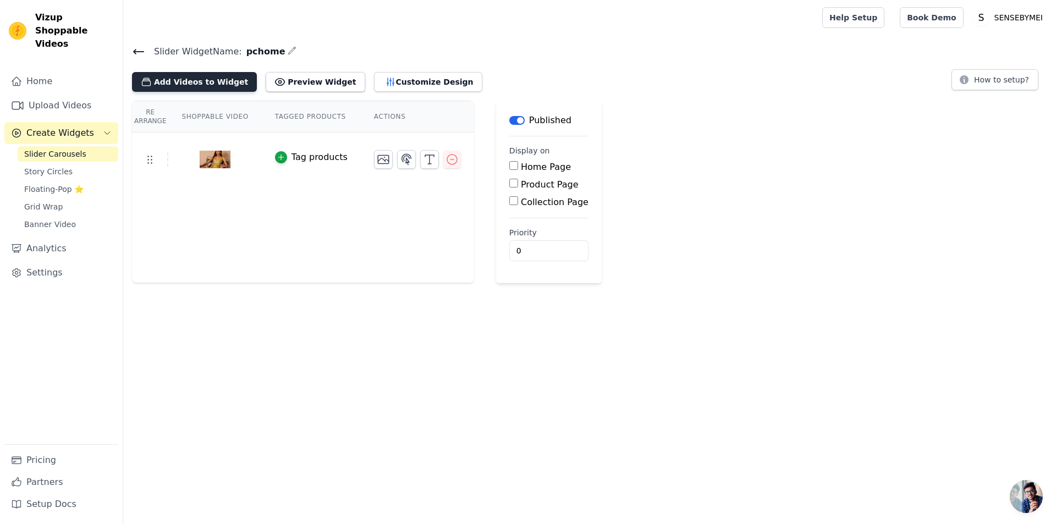
click at [193, 90] on button "Add Videos to Widget" at bounding box center [194, 82] width 125 height 20
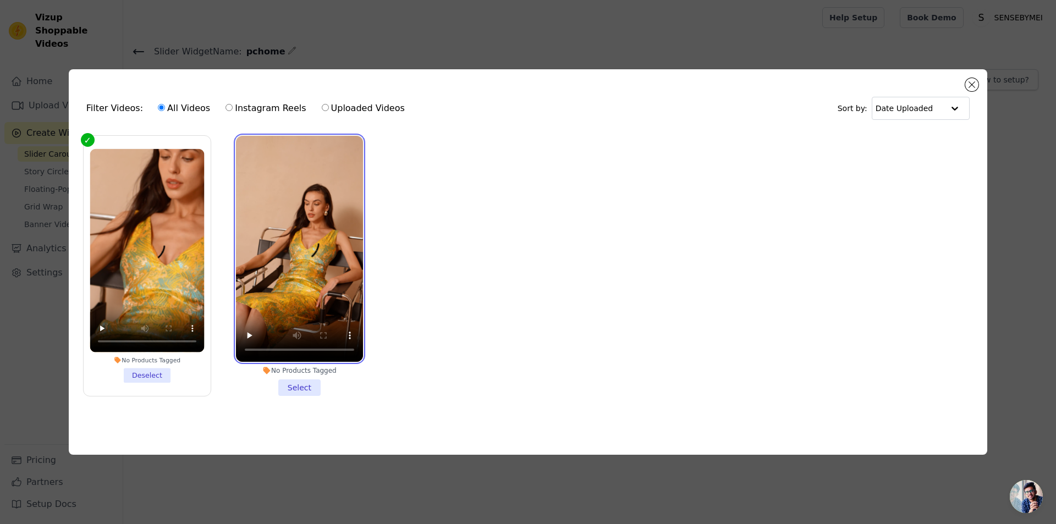
click at [251, 154] on video at bounding box center [299, 249] width 127 height 226
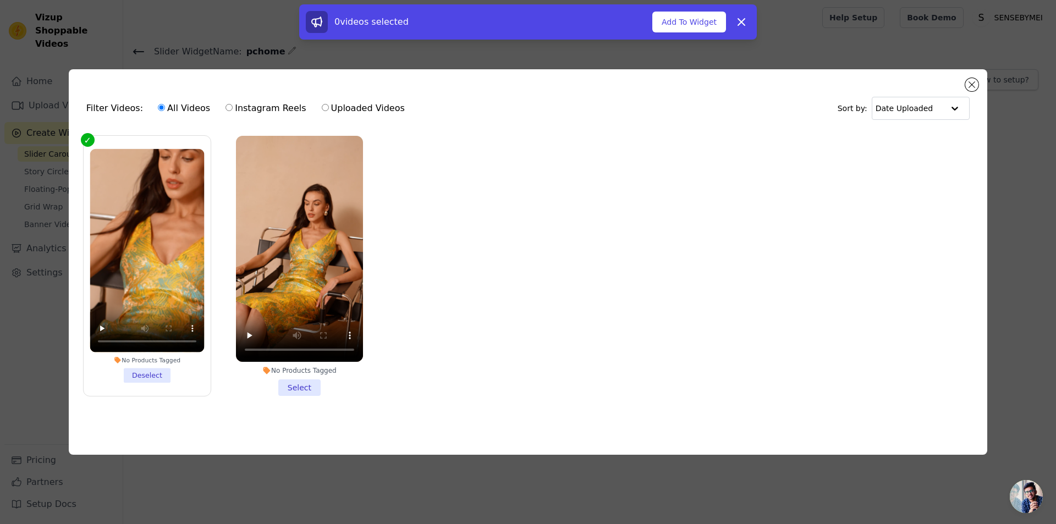
click at [303, 386] on li "No Products Tagged Select" at bounding box center [299, 266] width 127 height 260
click at [0, 0] on input "No Products Tagged Select" at bounding box center [0, 0] width 0 height 0
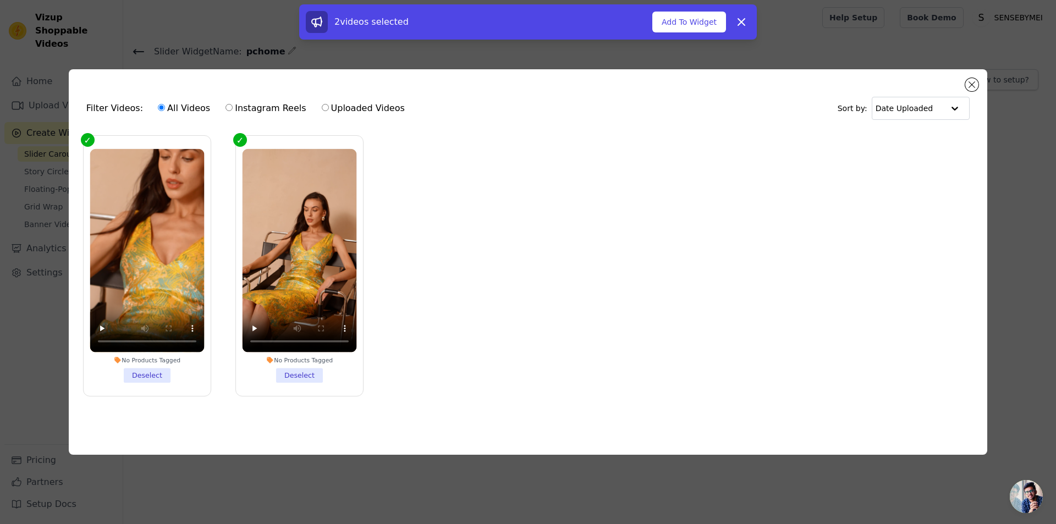
click at [85, 138] on label "No Products Tagged Deselect" at bounding box center [147, 265] width 128 height 261
click at [0, 0] on input "No Products Tagged Deselect" at bounding box center [0, 0] width 0 height 0
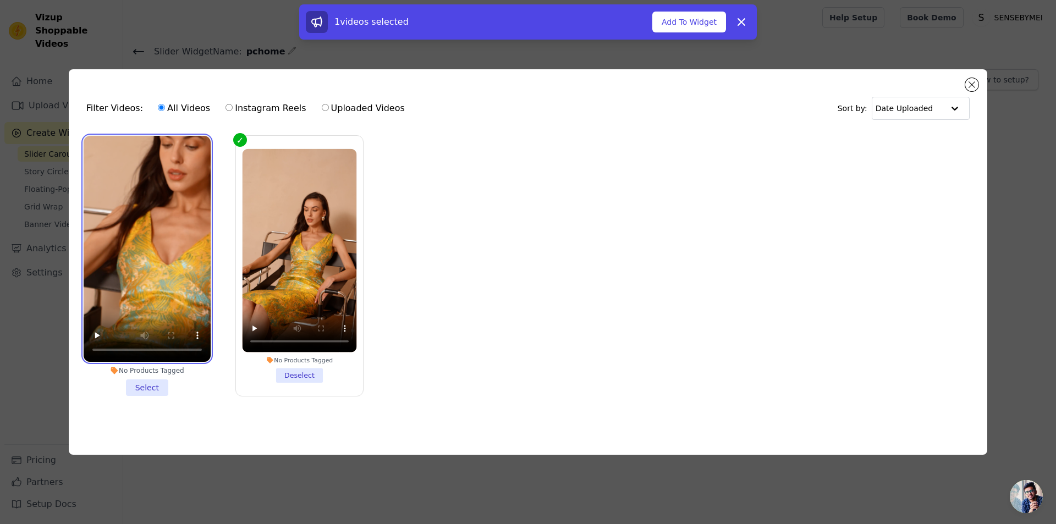
click at [88, 146] on video at bounding box center [147, 249] width 127 height 226
click at [99, 156] on video at bounding box center [147, 249] width 127 height 226
click at [123, 186] on video at bounding box center [147, 249] width 127 height 226
click at [148, 381] on li "No Products Tagged Select" at bounding box center [147, 266] width 127 height 260
click at [0, 0] on input "No Products Tagged Select" at bounding box center [0, 0] width 0 height 0
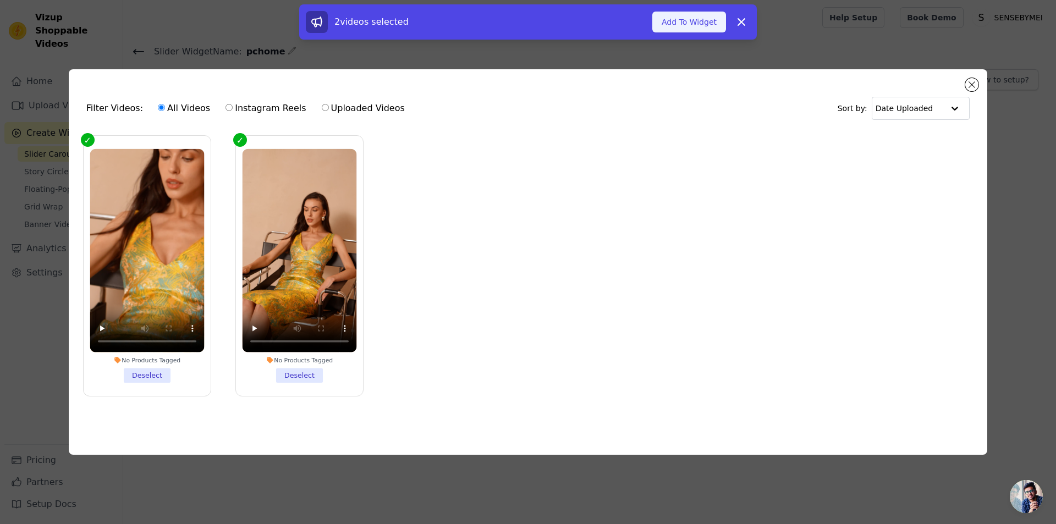
click at [690, 28] on button "Add To Widget" at bounding box center [689, 22] width 74 height 21
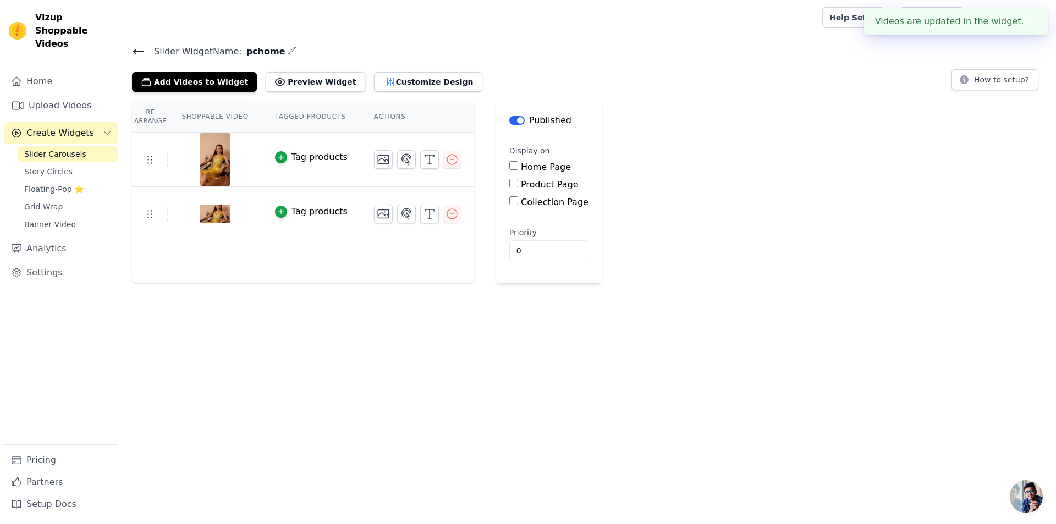
click at [318, 170] on td "Tag products" at bounding box center [311, 160] width 99 height 54
click at [412, 84] on button "Customize Design" at bounding box center [428, 82] width 108 height 20
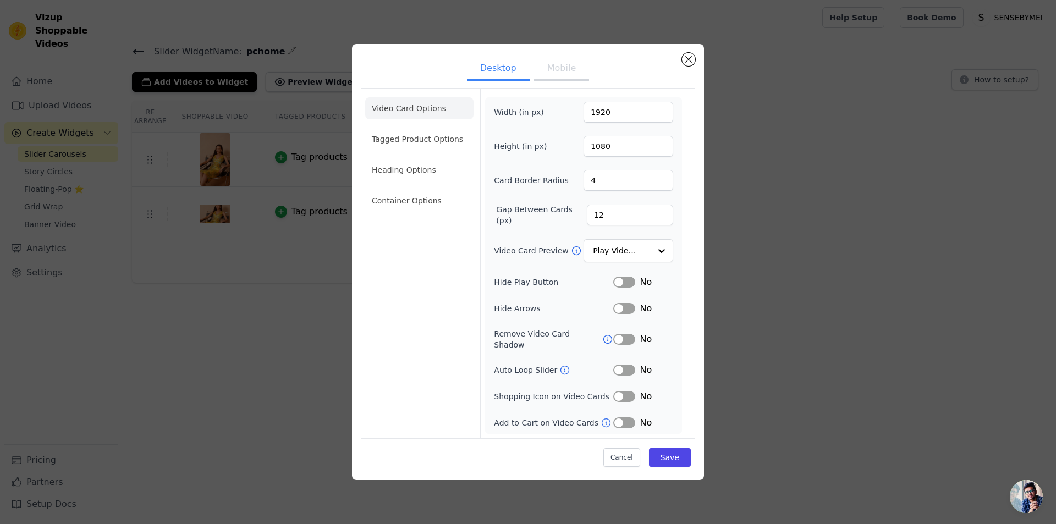
click at [559, 80] on button "Mobile" at bounding box center [561, 69] width 55 height 24
click at [687, 62] on button "Close modal" at bounding box center [688, 58] width 13 height 13
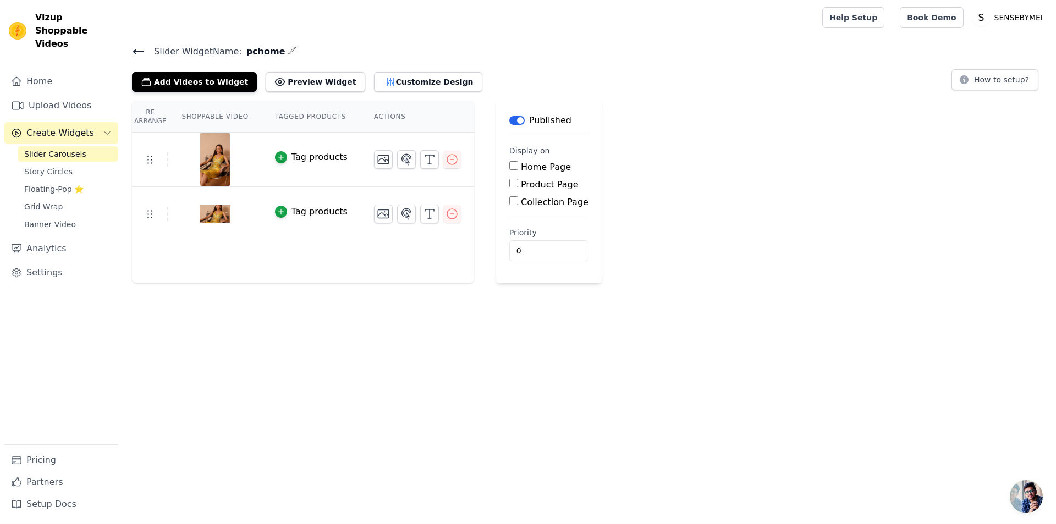
click at [314, 212] on div "Tag products" at bounding box center [319, 211] width 56 height 13
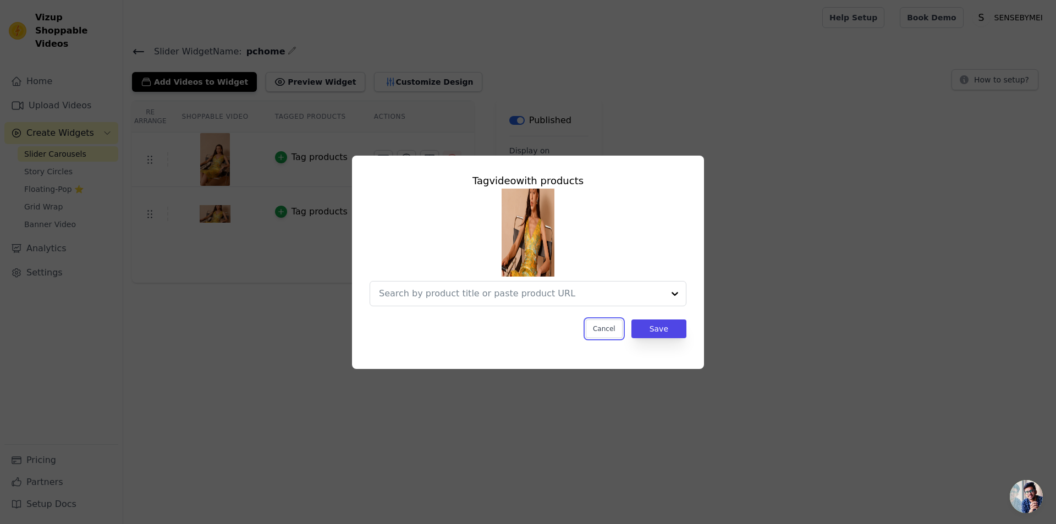
click at [612, 334] on button "Cancel" at bounding box center [604, 328] width 37 height 19
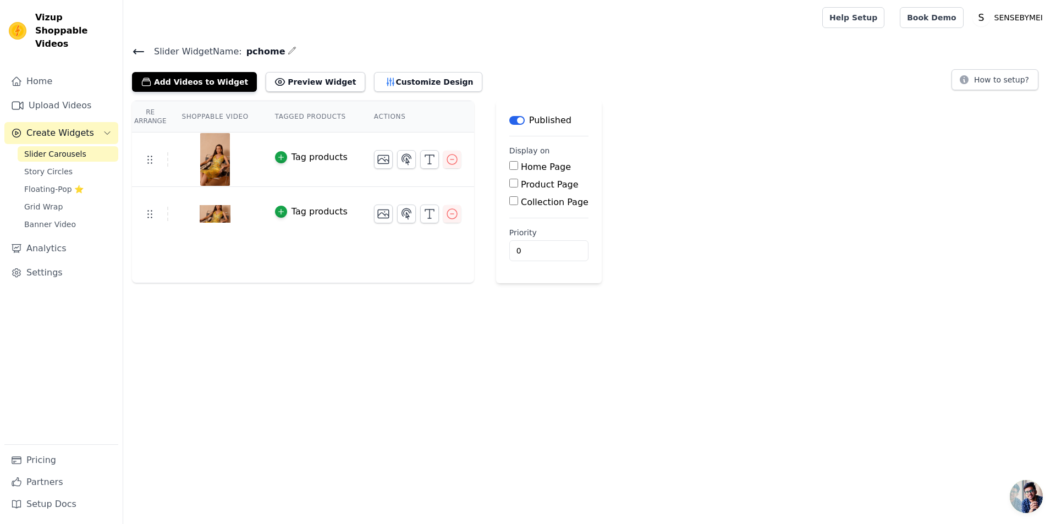
click at [212, 212] on img at bounding box center [215, 213] width 31 height 53
click at [418, 77] on button "Customize Design" at bounding box center [428, 82] width 108 height 20
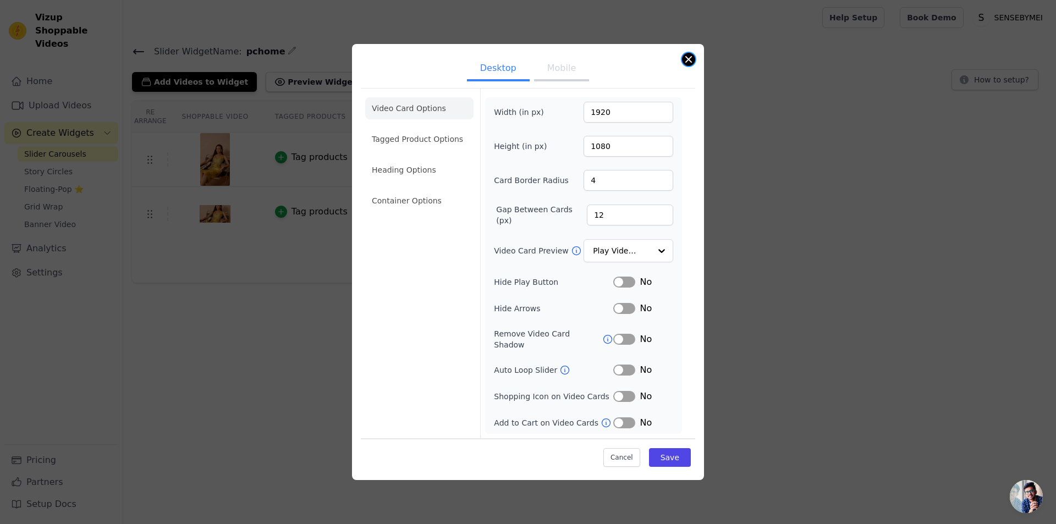
click at [688, 66] on button "Close modal" at bounding box center [688, 59] width 13 height 13
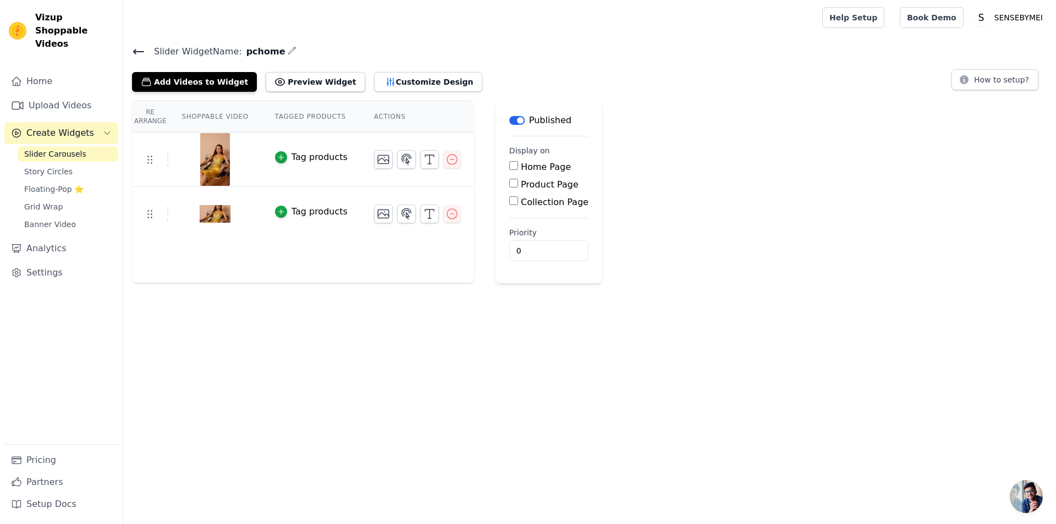
click at [476, 179] on div "Re Arrange Shoppable Video Tagged Products Actions Tag products Tag products Sa…" at bounding box center [589, 192] width 932 height 183
click at [513, 119] on button "Label" at bounding box center [516, 120] width 15 height 9
click at [185, 262] on div "Re Arrange Shoppable Video Tagged Products Actions Tag products Tag products" at bounding box center [303, 192] width 342 height 183
click at [62, 219] on span "Banner Video" at bounding box center [50, 224] width 52 height 11
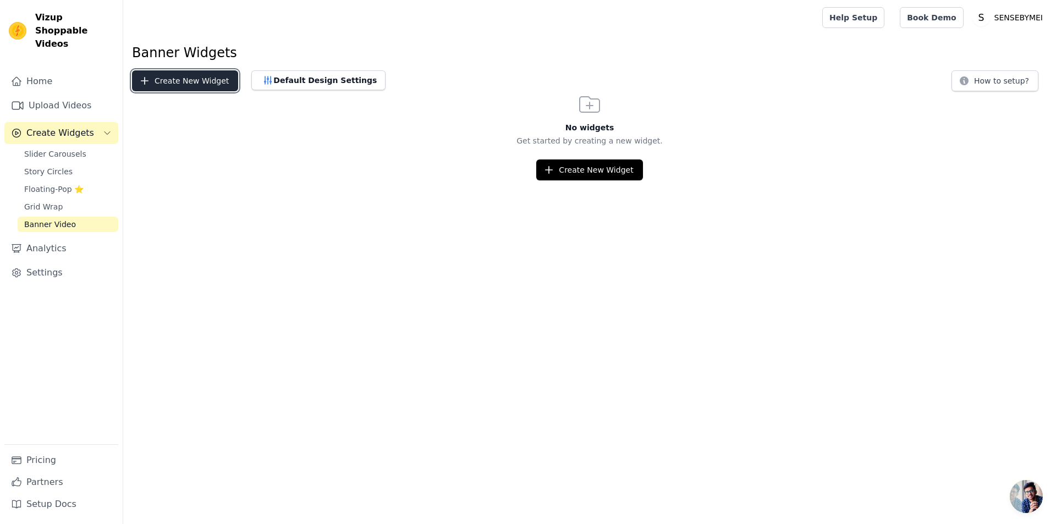
click at [174, 85] on button "Create New Widget" at bounding box center [185, 80] width 106 height 21
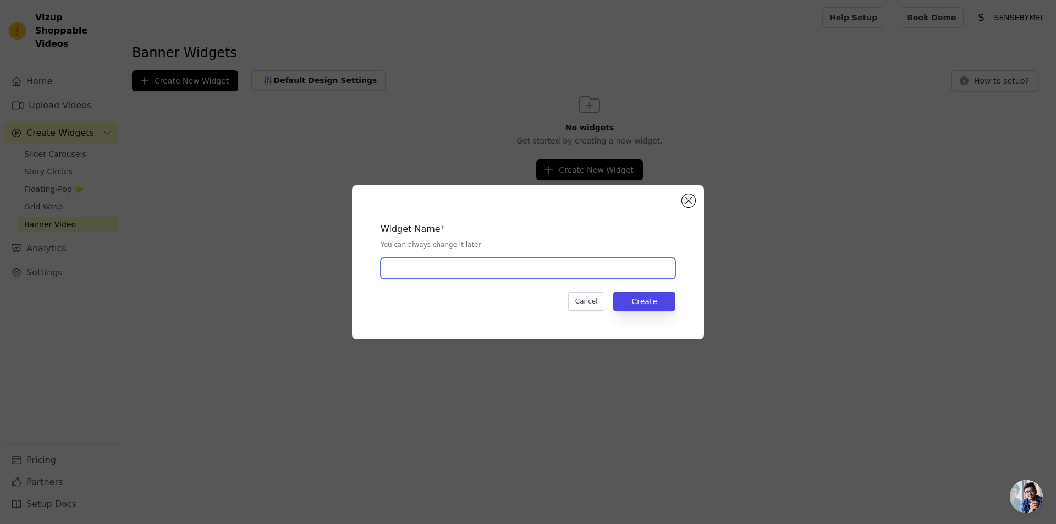
click at [509, 275] on input "text" at bounding box center [527, 268] width 295 height 21
type input "pchome"
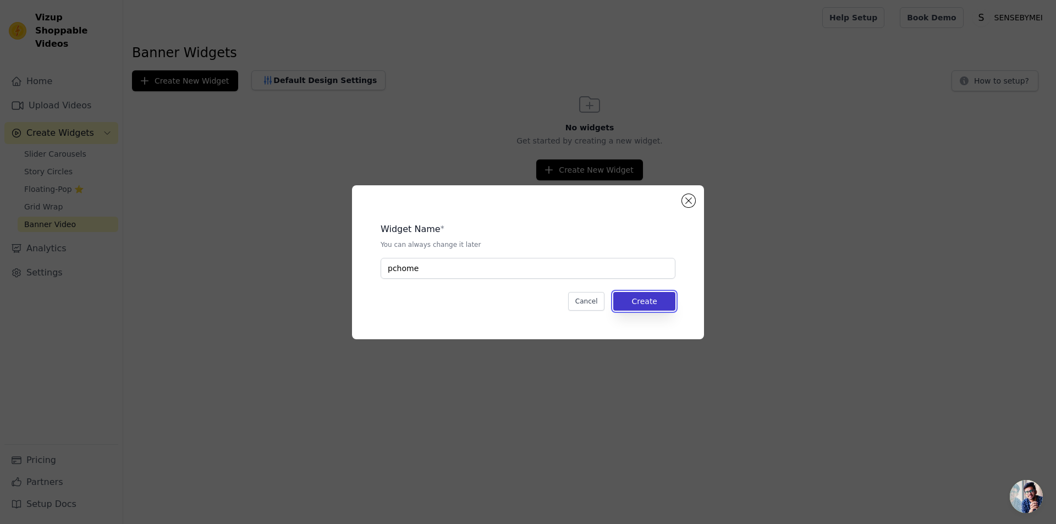
click at [654, 308] on button "Create" at bounding box center [644, 301] width 62 height 19
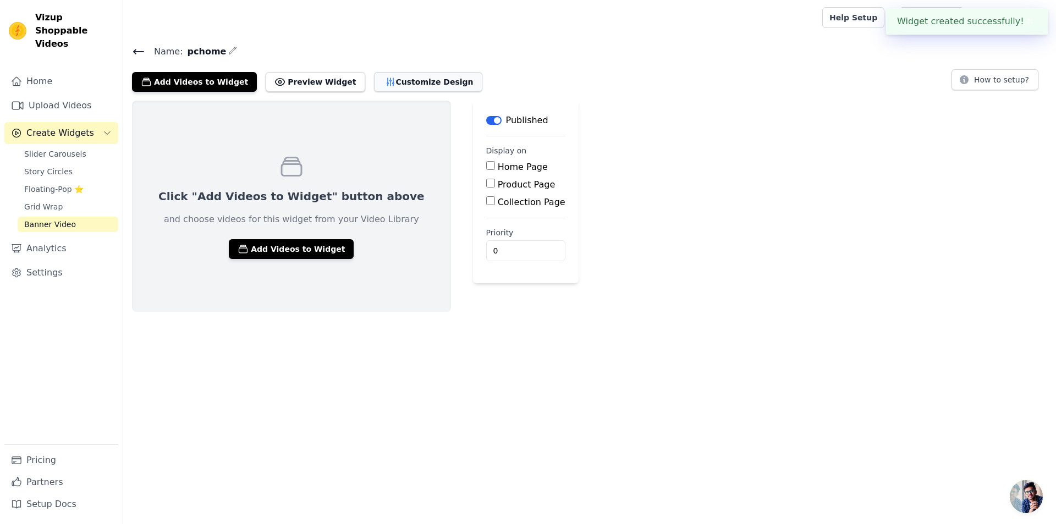
click at [405, 83] on button "Customize Design" at bounding box center [428, 82] width 108 height 20
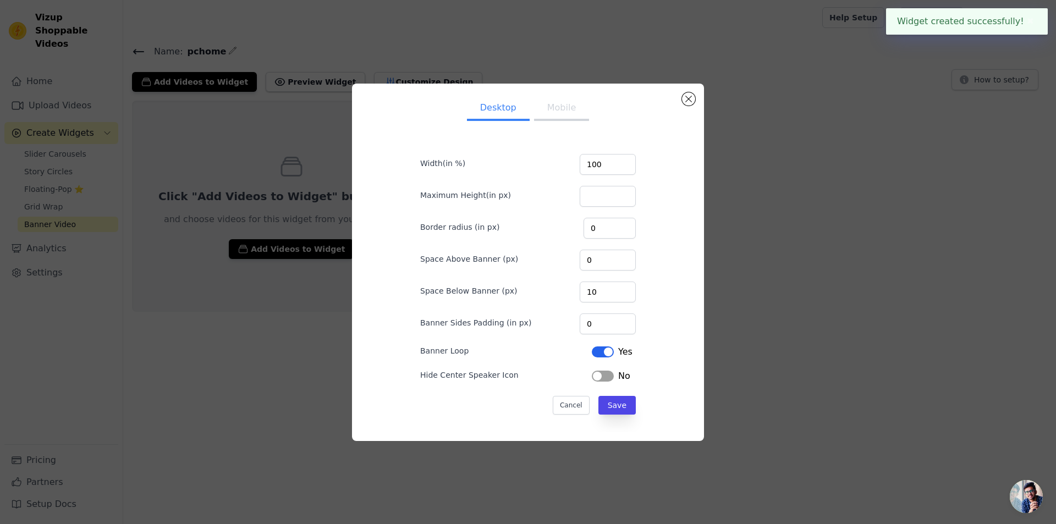
click at [549, 113] on button "Mobile" at bounding box center [561, 109] width 55 height 24
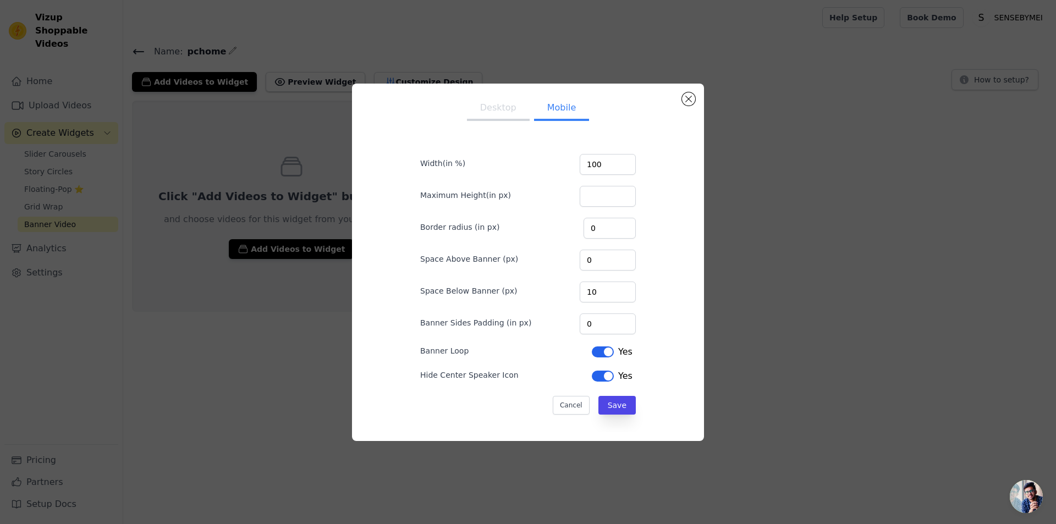
click at [490, 112] on button "Desktop" at bounding box center [498, 109] width 63 height 24
click at [683, 105] on div "Desktop Mobile Width(in %) 100 Maximum Height(in px) Border radius (in px) 0 Sp…" at bounding box center [528, 262] width 334 height 340
click at [688, 101] on button "Close modal" at bounding box center [688, 98] width 13 height 13
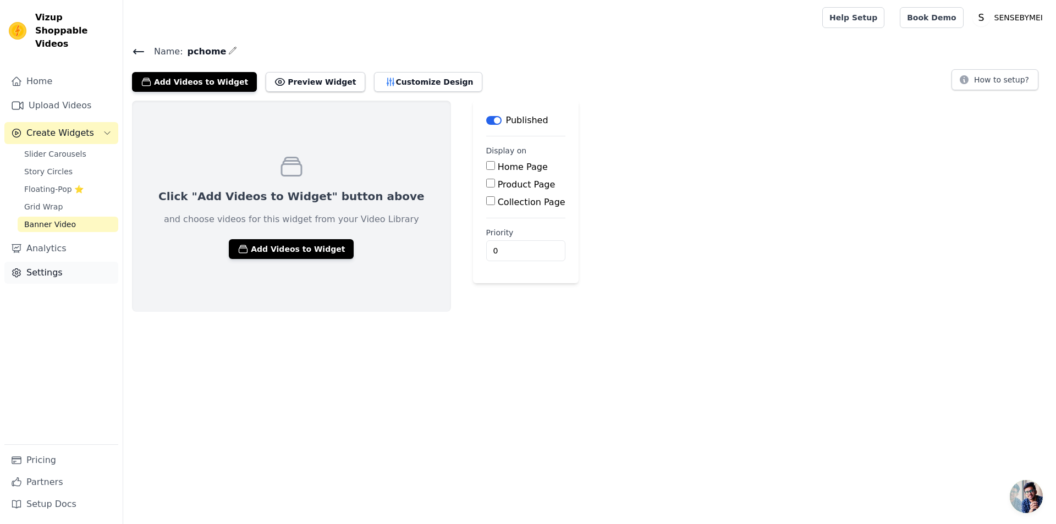
click at [52, 262] on link "Settings" at bounding box center [61, 273] width 114 height 22
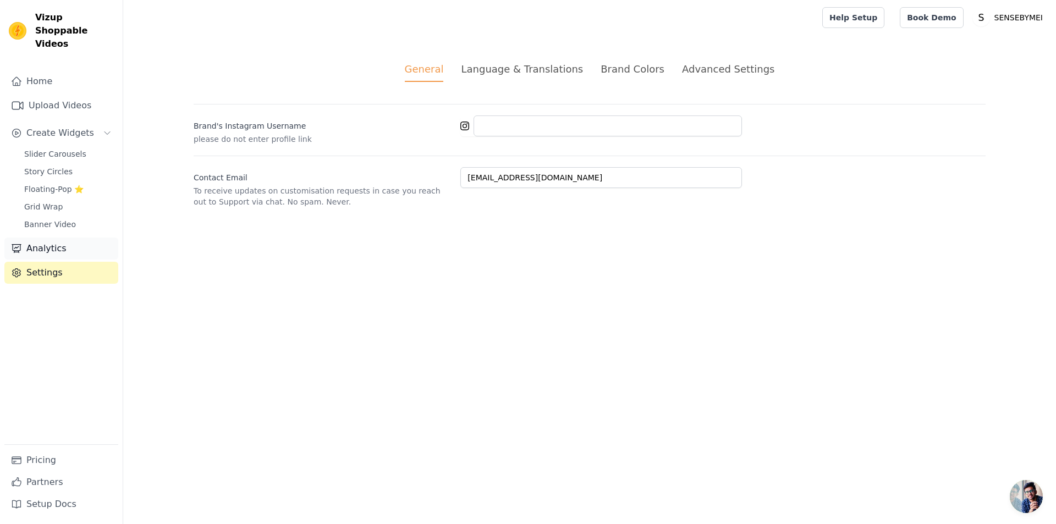
click at [36, 238] on link "Analytics" at bounding box center [61, 249] width 114 height 22
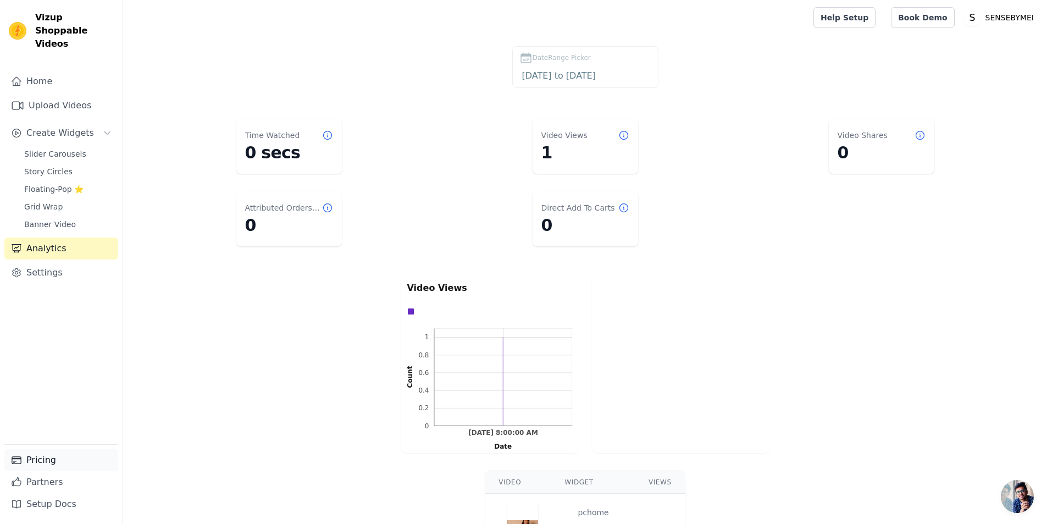
click at [48, 468] on link "Pricing" at bounding box center [61, 460] width 114 height 22
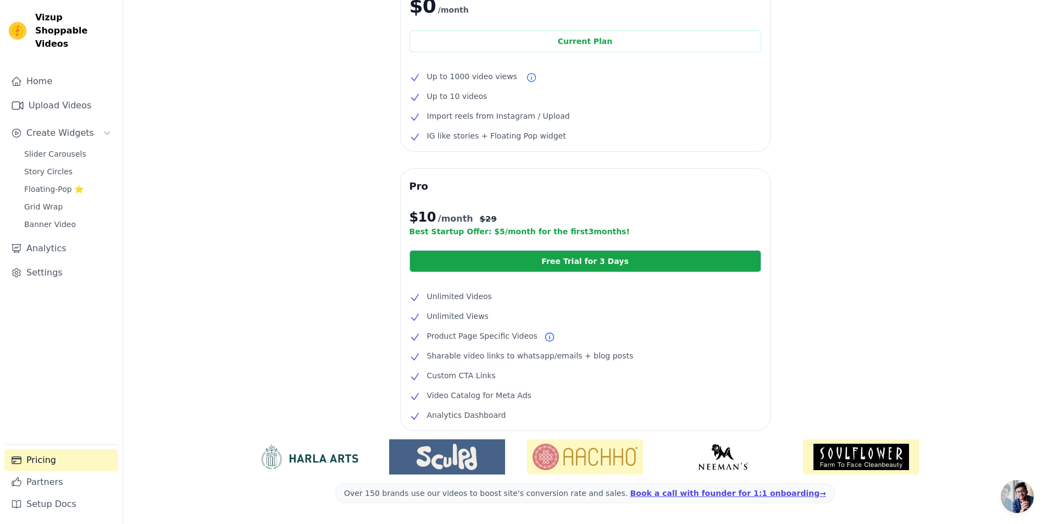
scroll to position [110, 0]
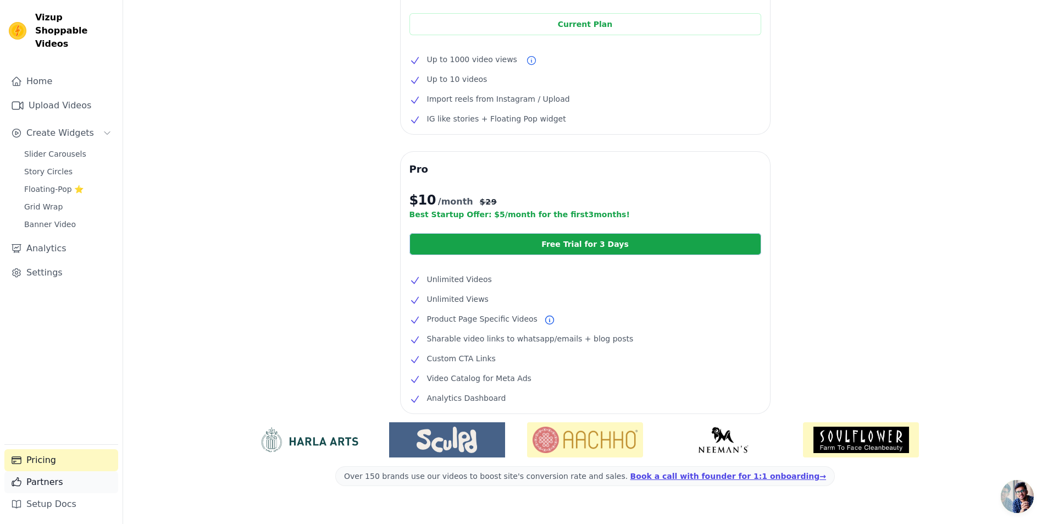
click at [81, 478] on link "Partners" at bounding box center [61, 482] width 114 height 22
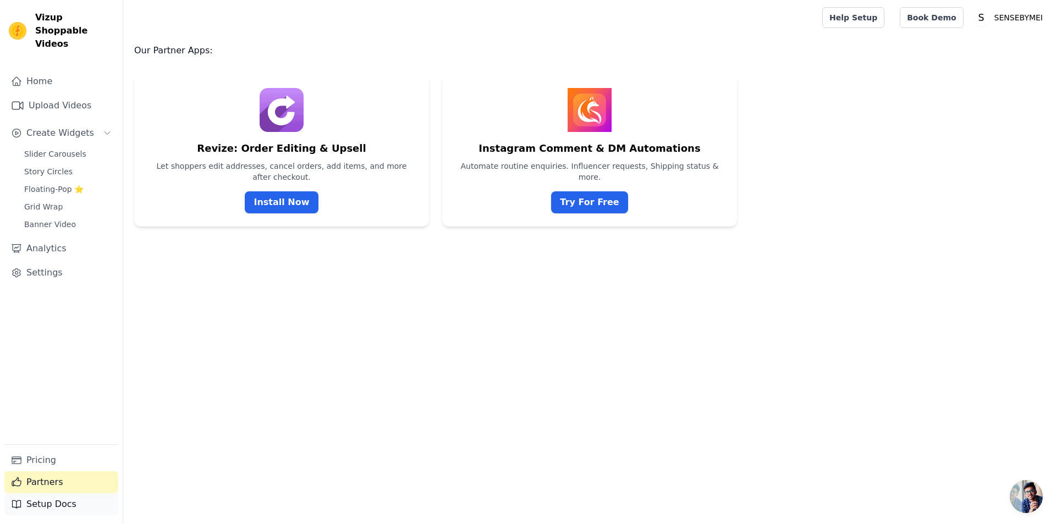
click at [79, 505] on link "Setup Docs" at bounding box center [61, 504] width 114 height 22
click at [72, 98] on link "Upload Videos" at bounding box center [61, 106] width 114 height 22
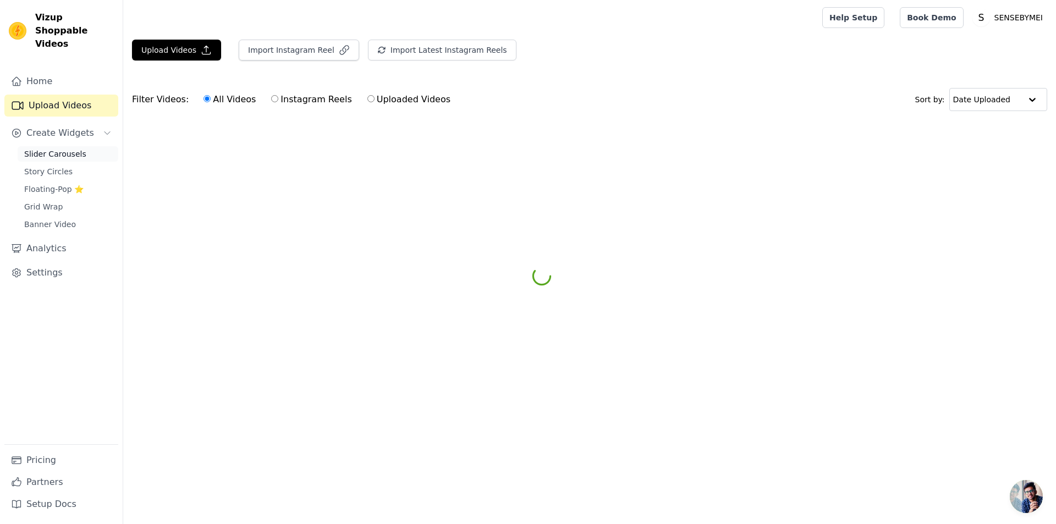
click at [57, 146] on link "Slider Carousels" at bounding box center [68, 153] width 101 height 15
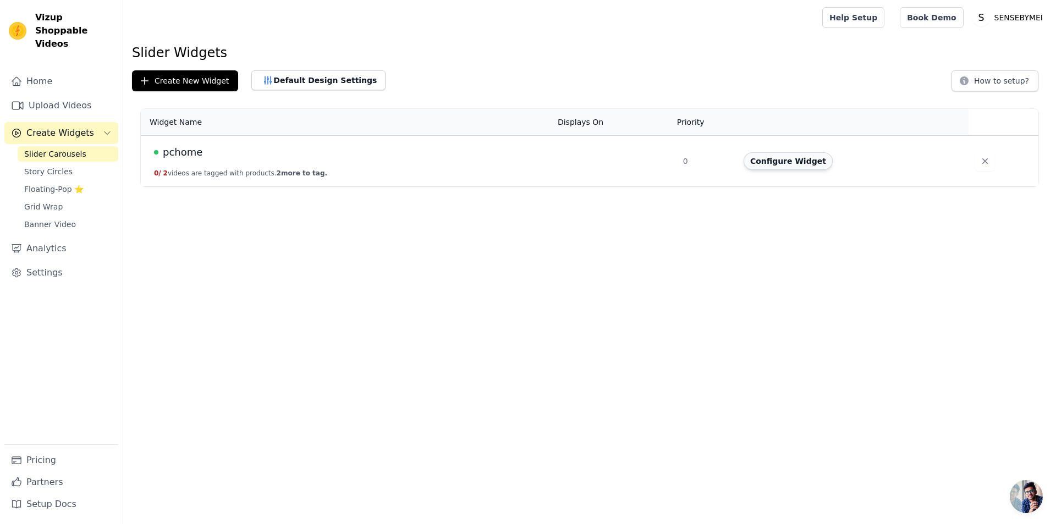
click at [795, 166] on button "Configure Widget" at bounding box center [787, 161] width 89 height 18
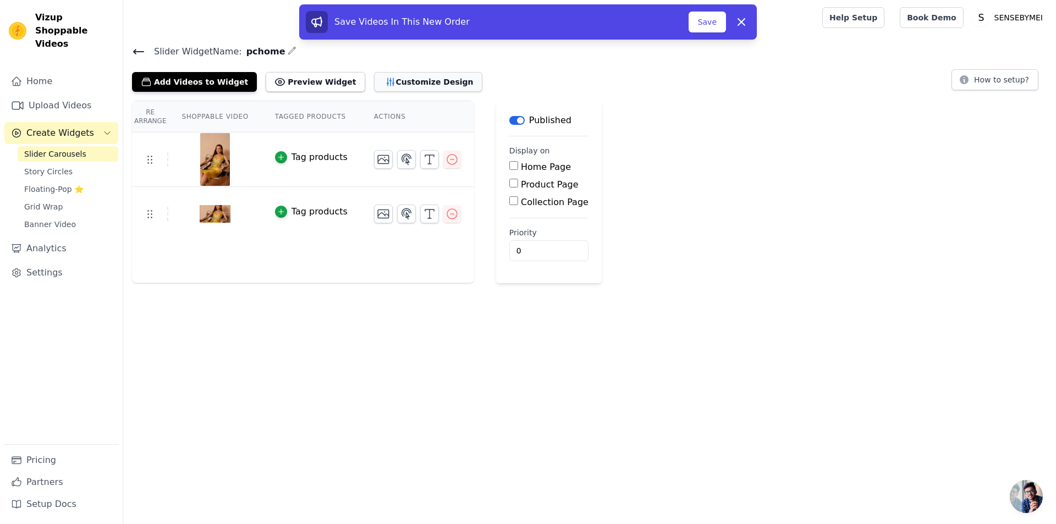
click at [396, 85] on button "Customize Design" at bounding box center [428, 82] width 108 height 20
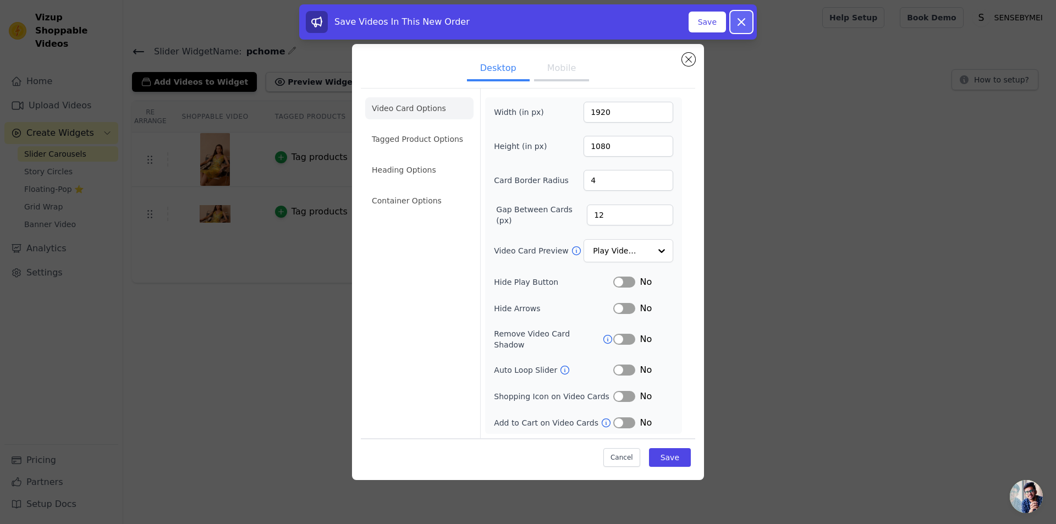
click at [738, 25] on icon at bounding box center [741, 22] width 7 height 7
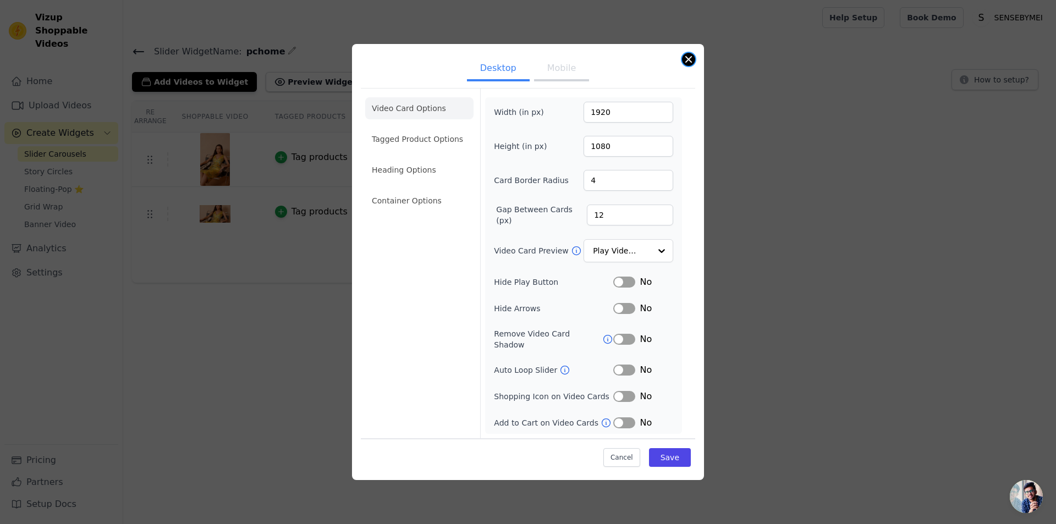
click at [693, 65] on button "Close modal" at bounding box center [688, 59] width 13 height 13
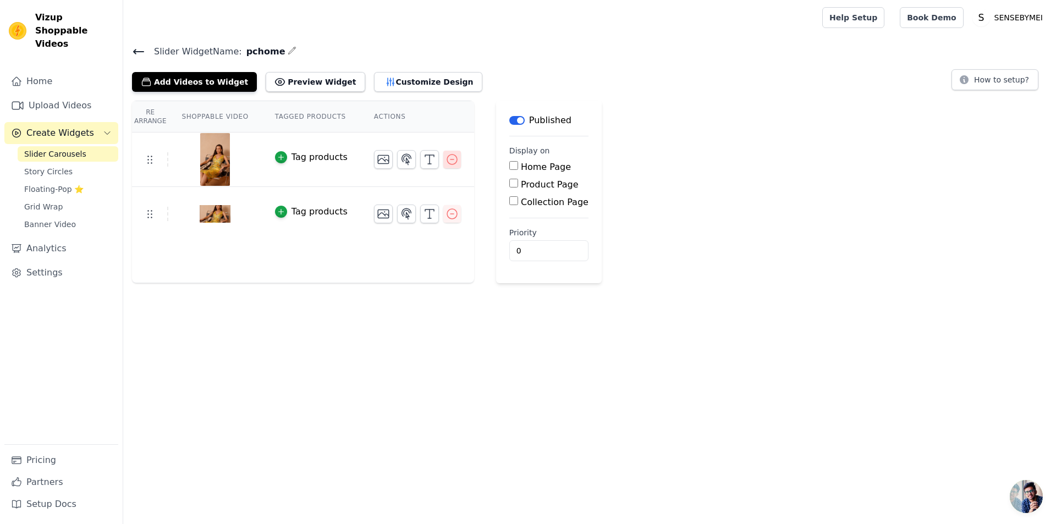
click at [448, 153] on icon "button" at bounding box center [451, 159] width 13 height 13
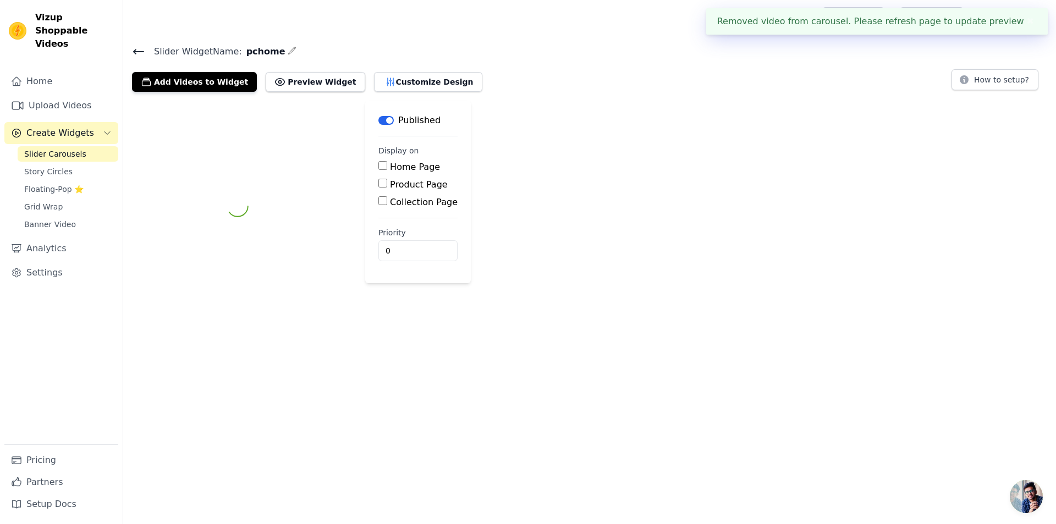
click at [449, 220] on main "Label Published Display on Home Page Product Page Collection Page Priority 0" at bounding box center [418, 192] width 106 height 183
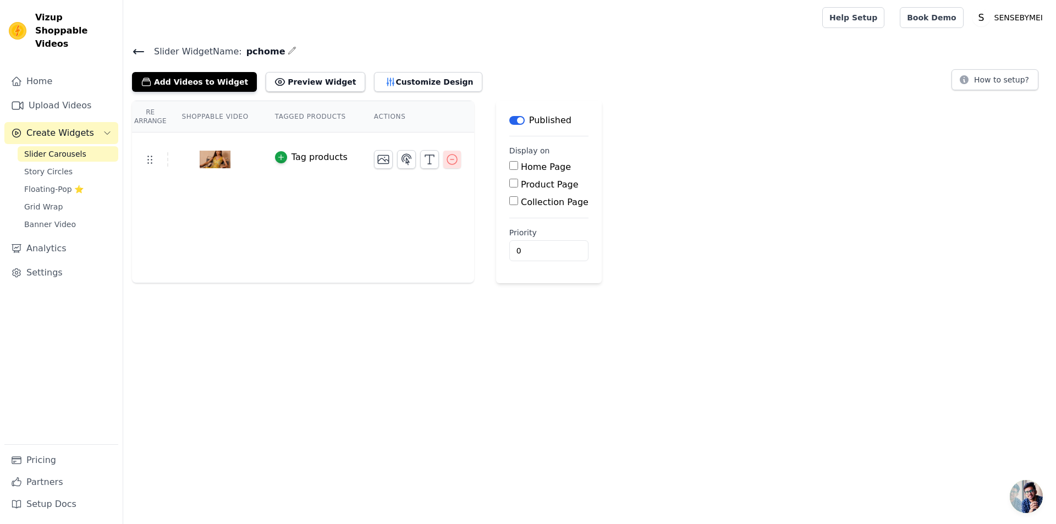
click at [447, 163] on icon "button" at bounding box center [452, 159] width 10 height 10
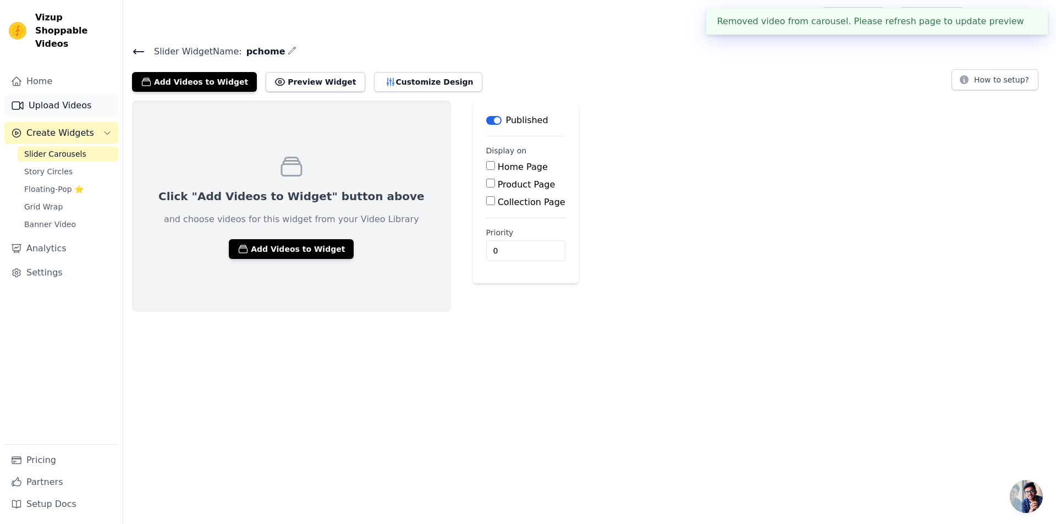
click at [70, 95] on link "Upload Videos" at bounding box center [61, 106] width 114 height 22
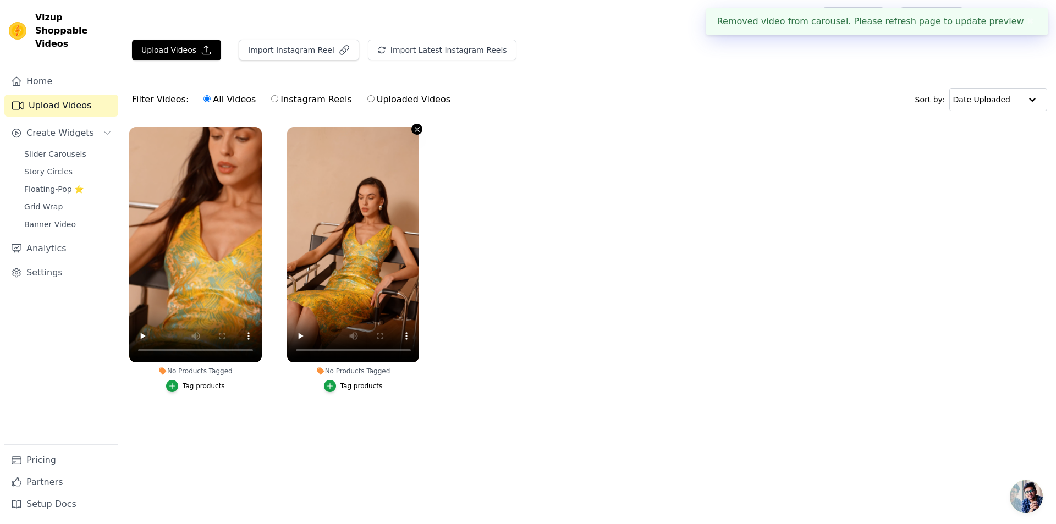
click at [415, 131] on icon "button" at bounding box center [417, 129] width 8 height 8
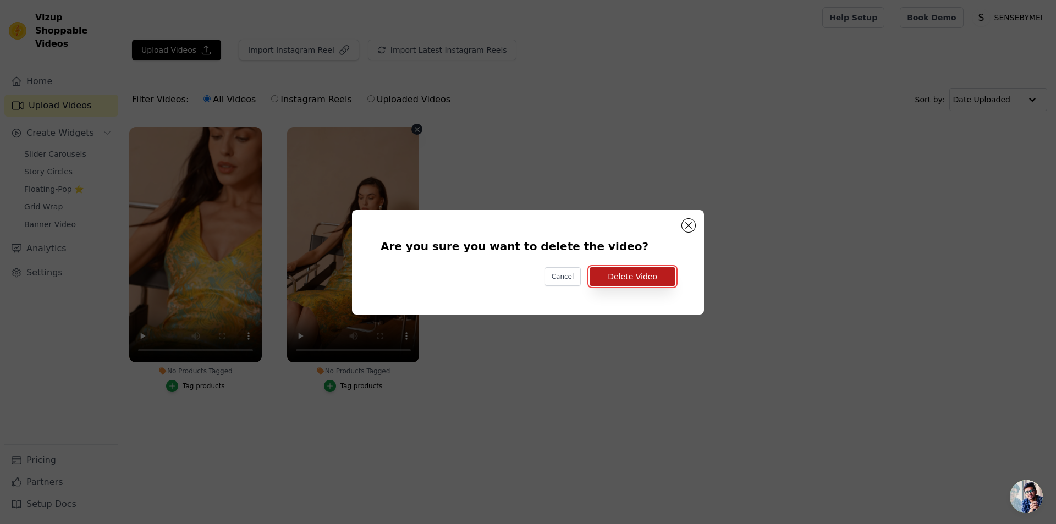
click at [627, 279] on button "Delete Video" at bounding box center [632, 276] width 86 height 19
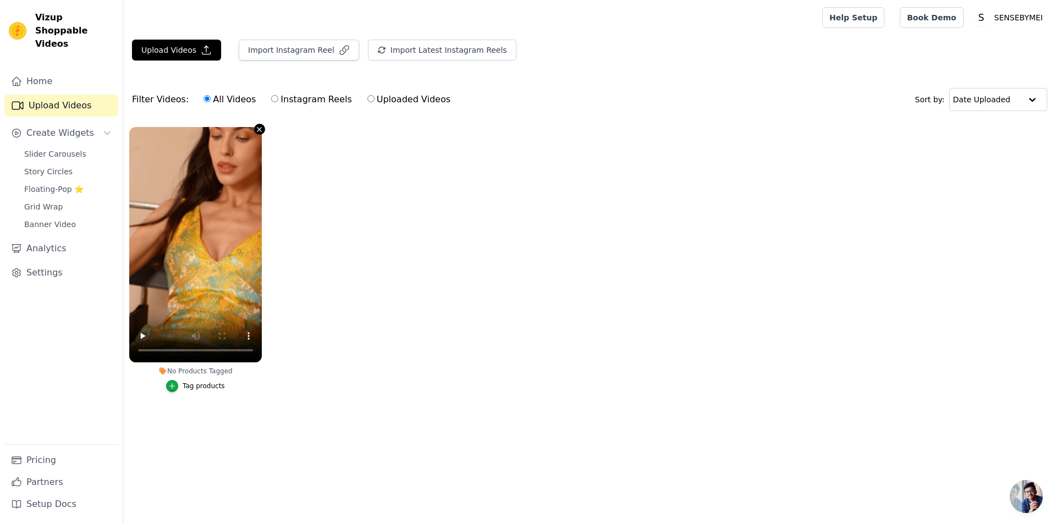
click at [259, 130] on icon "button" at bounding box center [259, 129] width 4 height 4
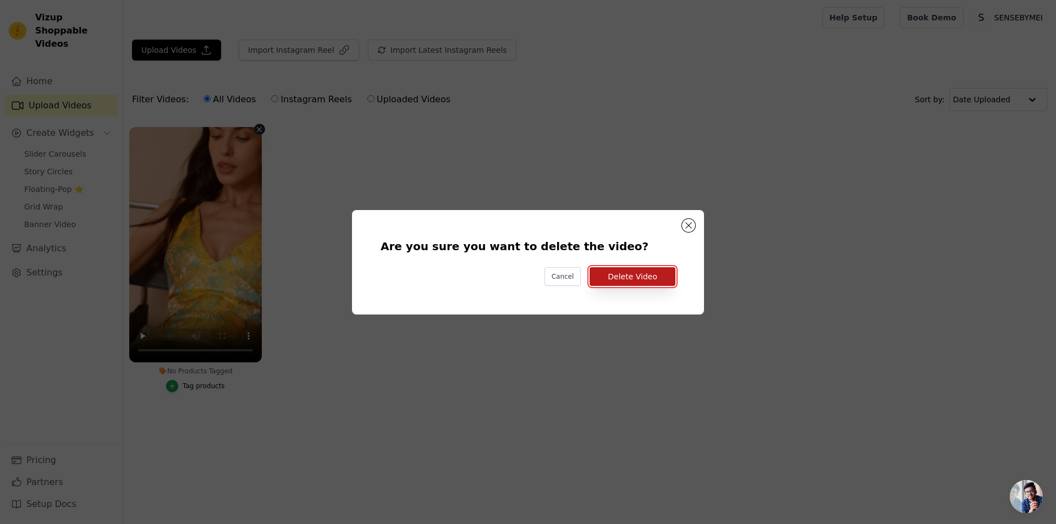
click at [636, 275] on button "Delete Video" at bounding box center [632, 276] width 86 height 19
